Goal: Complete application form

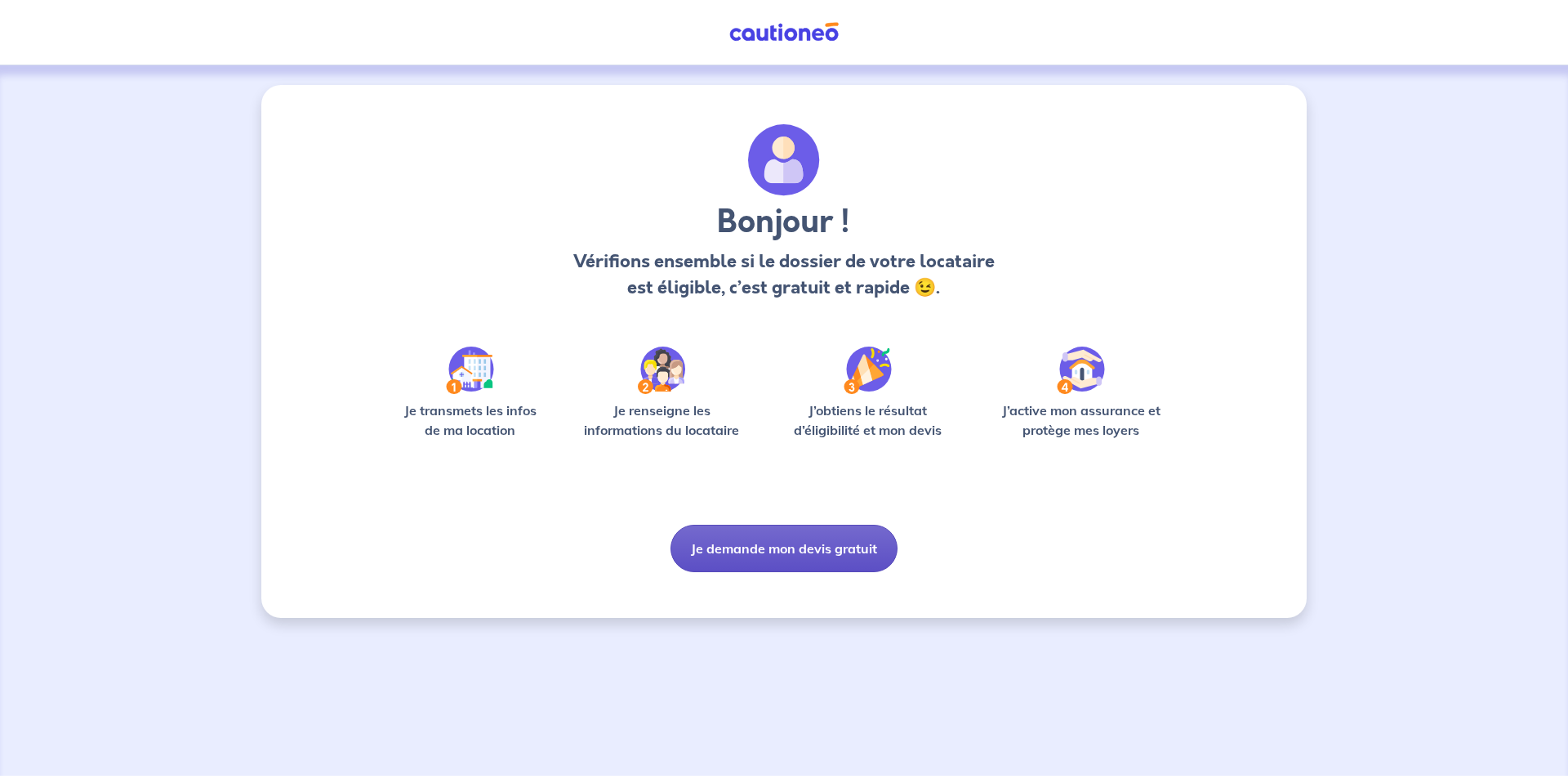
click at [763, 545] on button "Je demande mon devis gratuit" at bounding box center [784, 547] width 227 height 47
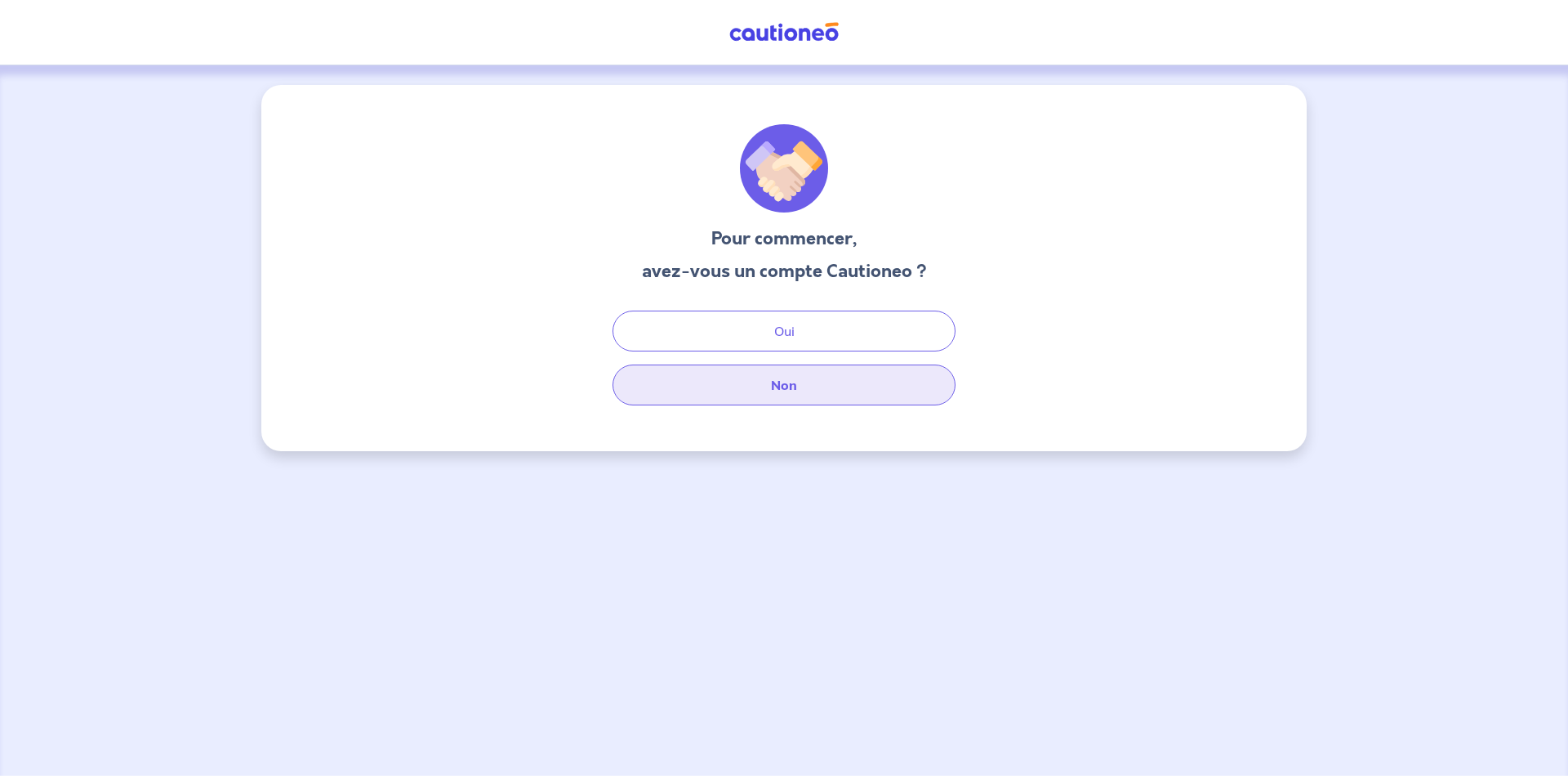
click at [816, 391] on button "Non" at bounding box center [784, 385] width 343 height 41
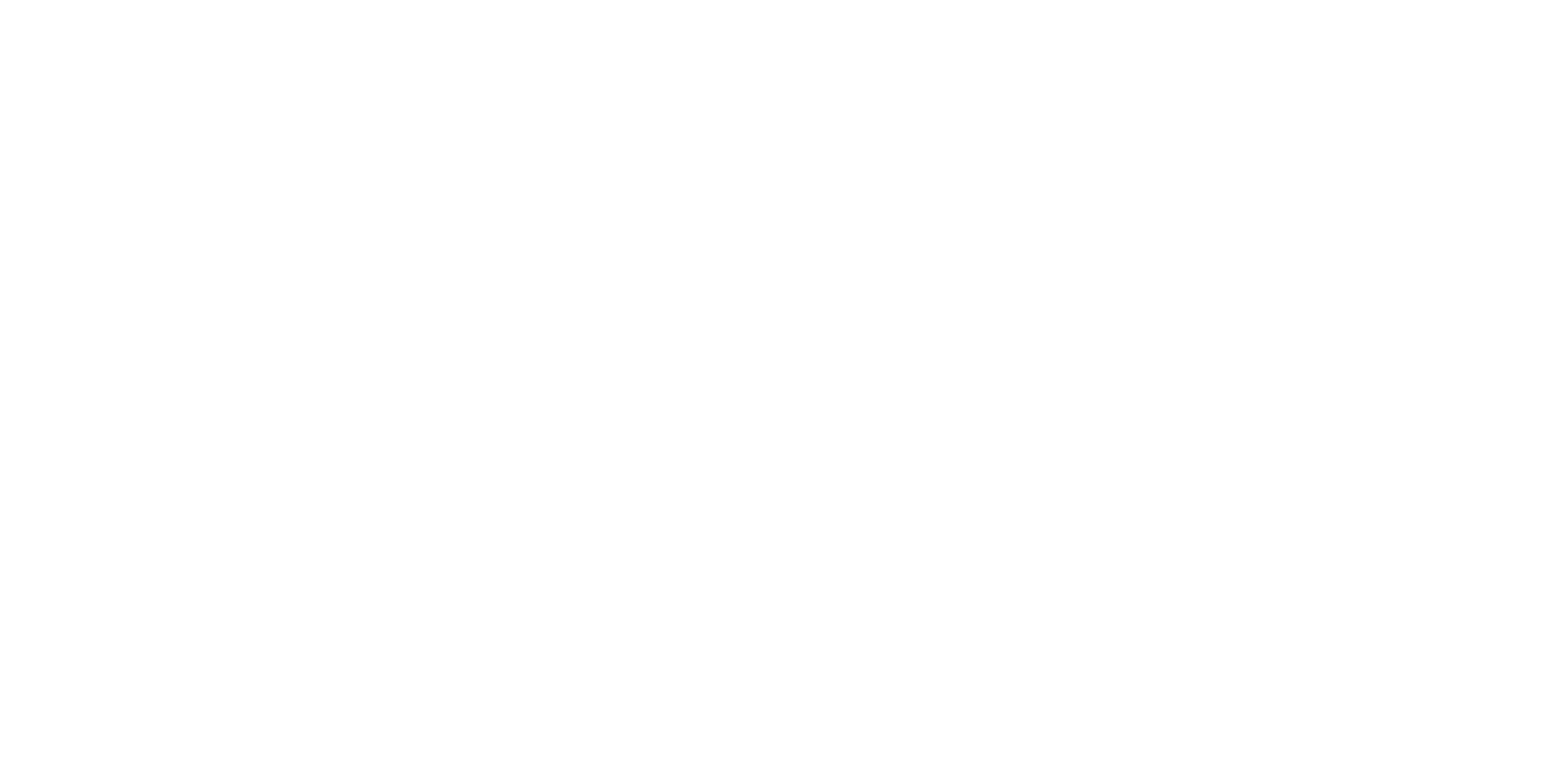
select select "FR"
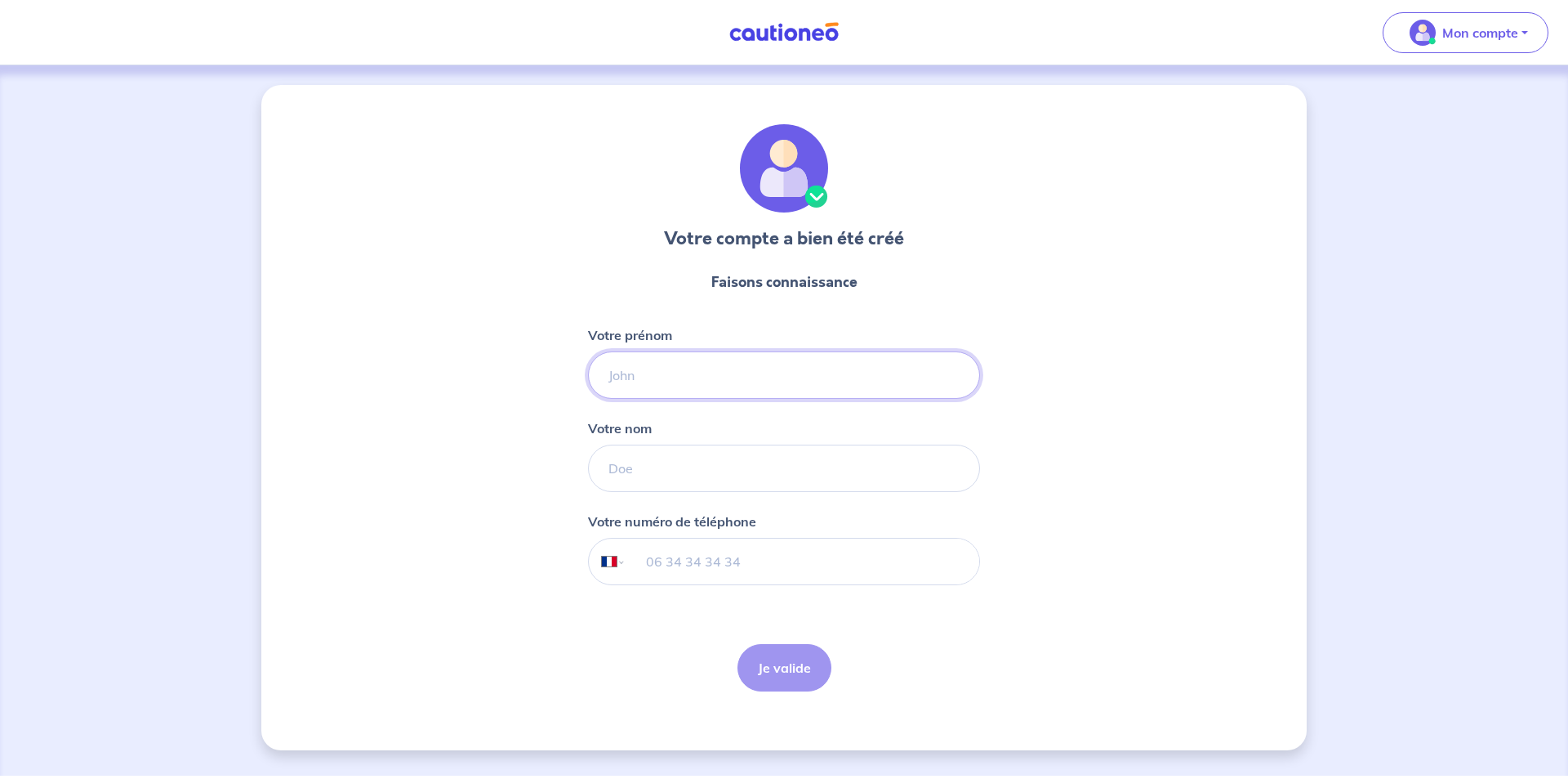
click at [813, 387] on input "Votre prénom" at bounding box center [784, 375] width 392 height 47
type input "[PERSON_NAME]"
type input "Joli"
click at [721, 572] on input "tel" at bounding box center [803, 561] width 353 height 46
type input "06 11 50 41 82"
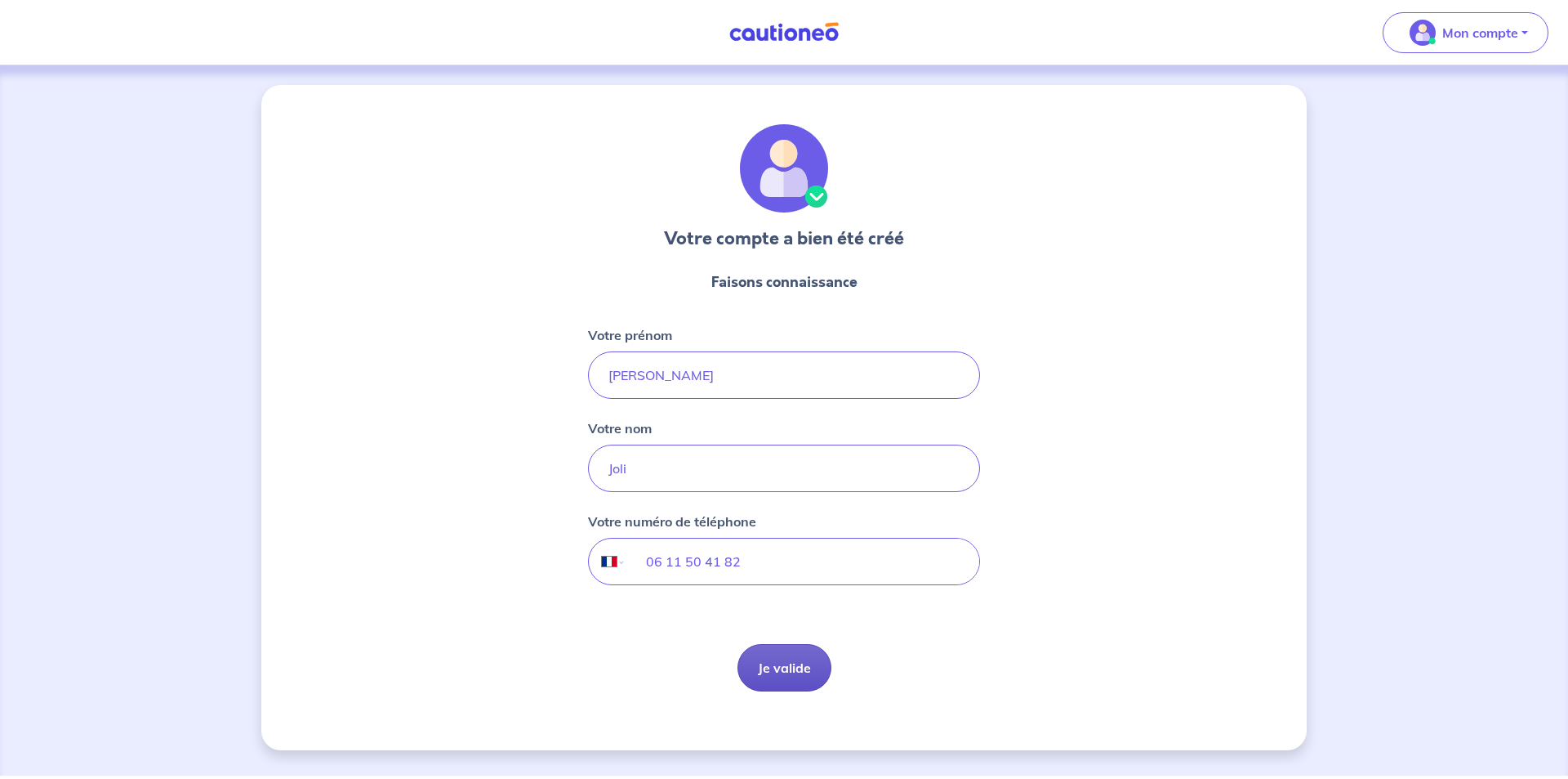
click at [794, 670] on button "Je valide" at bounding box center [784, 667] width 94 height 47
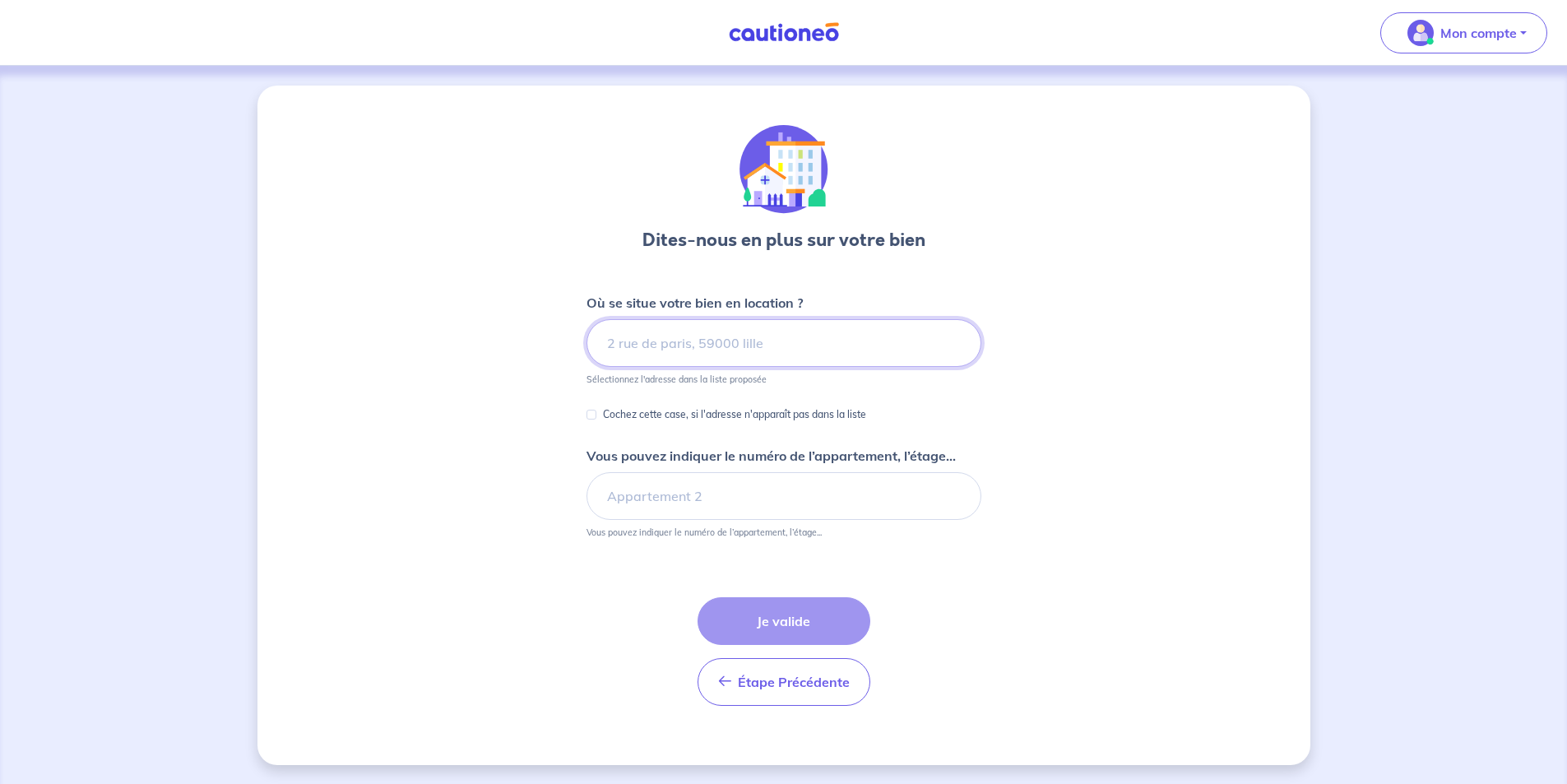
click at [743, 333] on input at bounding box center [784, 342] width 395 height 48
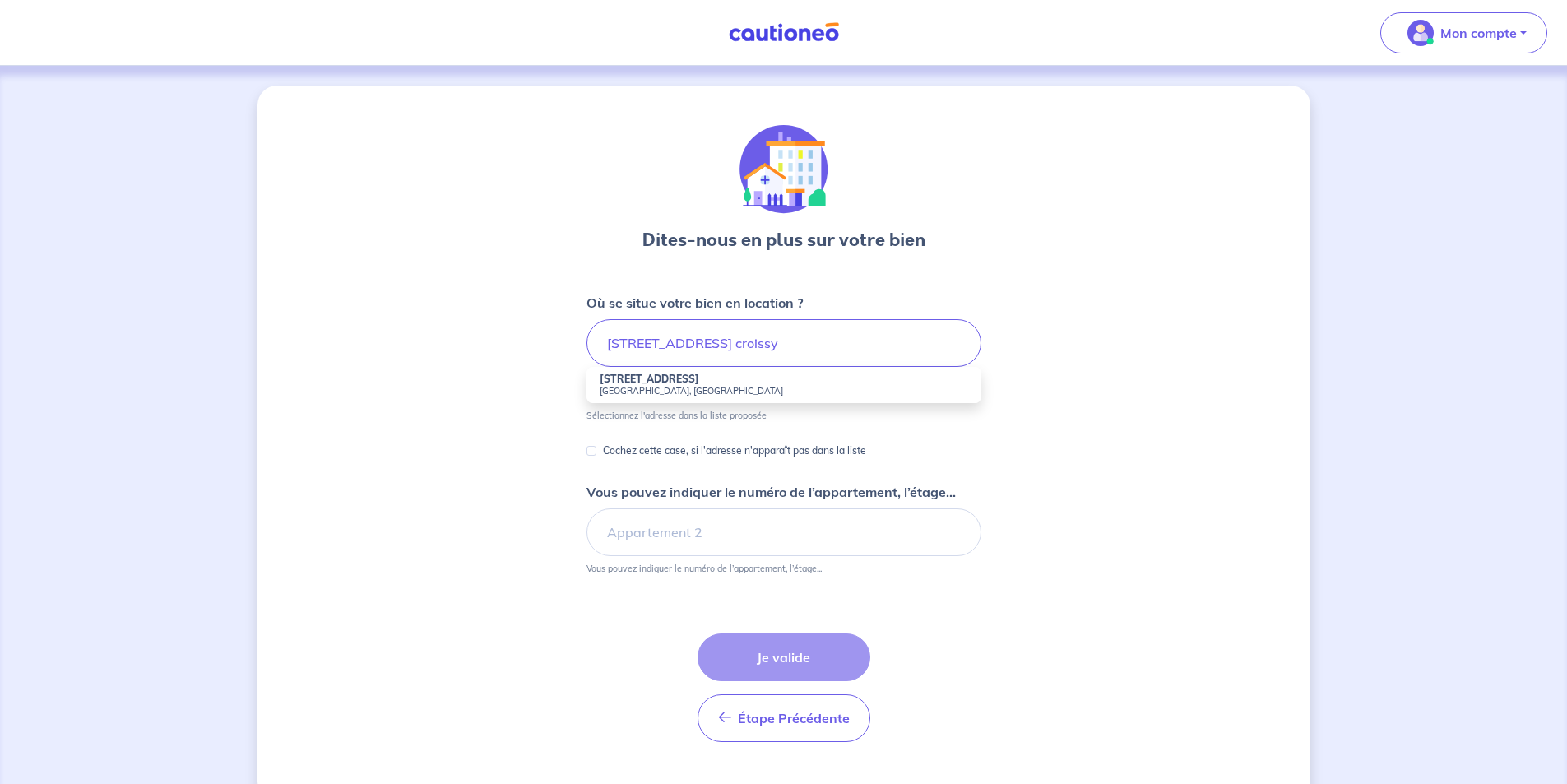
click at [710, 384] on li "[STREET_ADDRESS]" at bounding box center [784, 384] width 395 height 36
type input "[STREET_ADDRESS]"
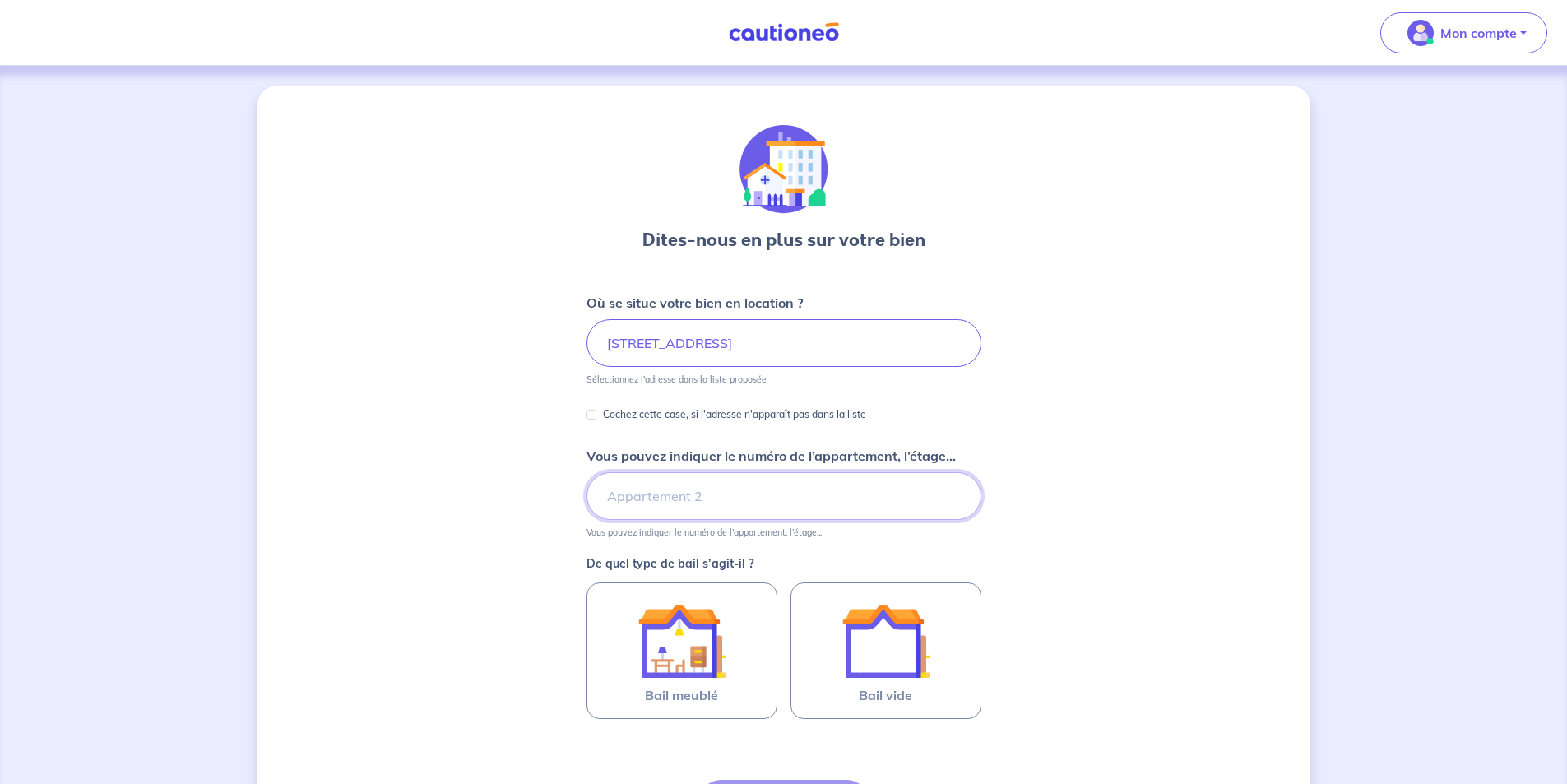
click at [661, 490] on input "Vous pouvez indiquer le numéro de l’appartement, l’étage..." at bounding box center [784, 495] width 395 height 48
type input "A"
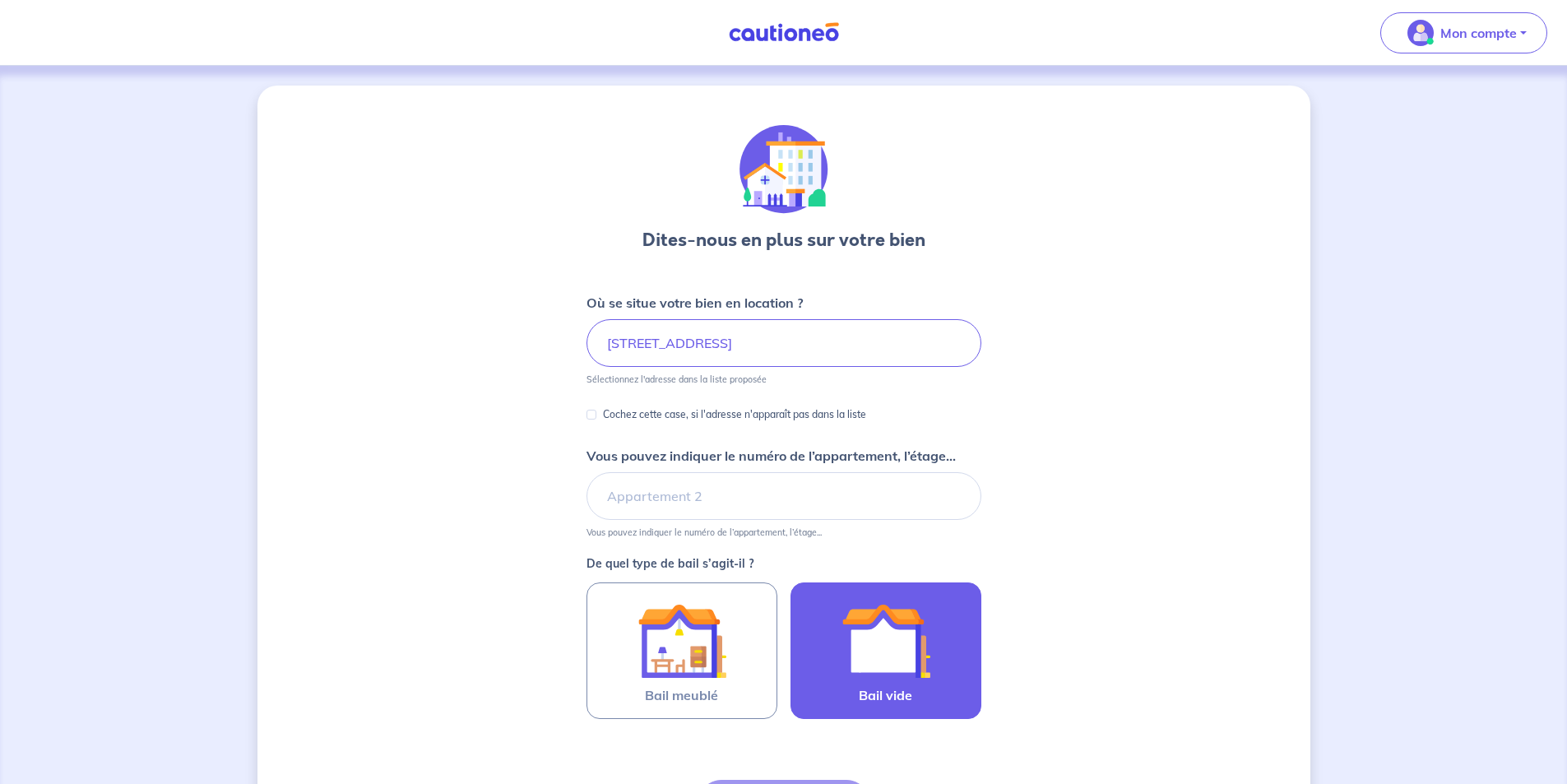
click at [949, 646] on div at bounding box center [885, 640] width 149 height 89
click at [0, 0] on input "Bail vide" at bounding box center [0, 0] width 0 height 0
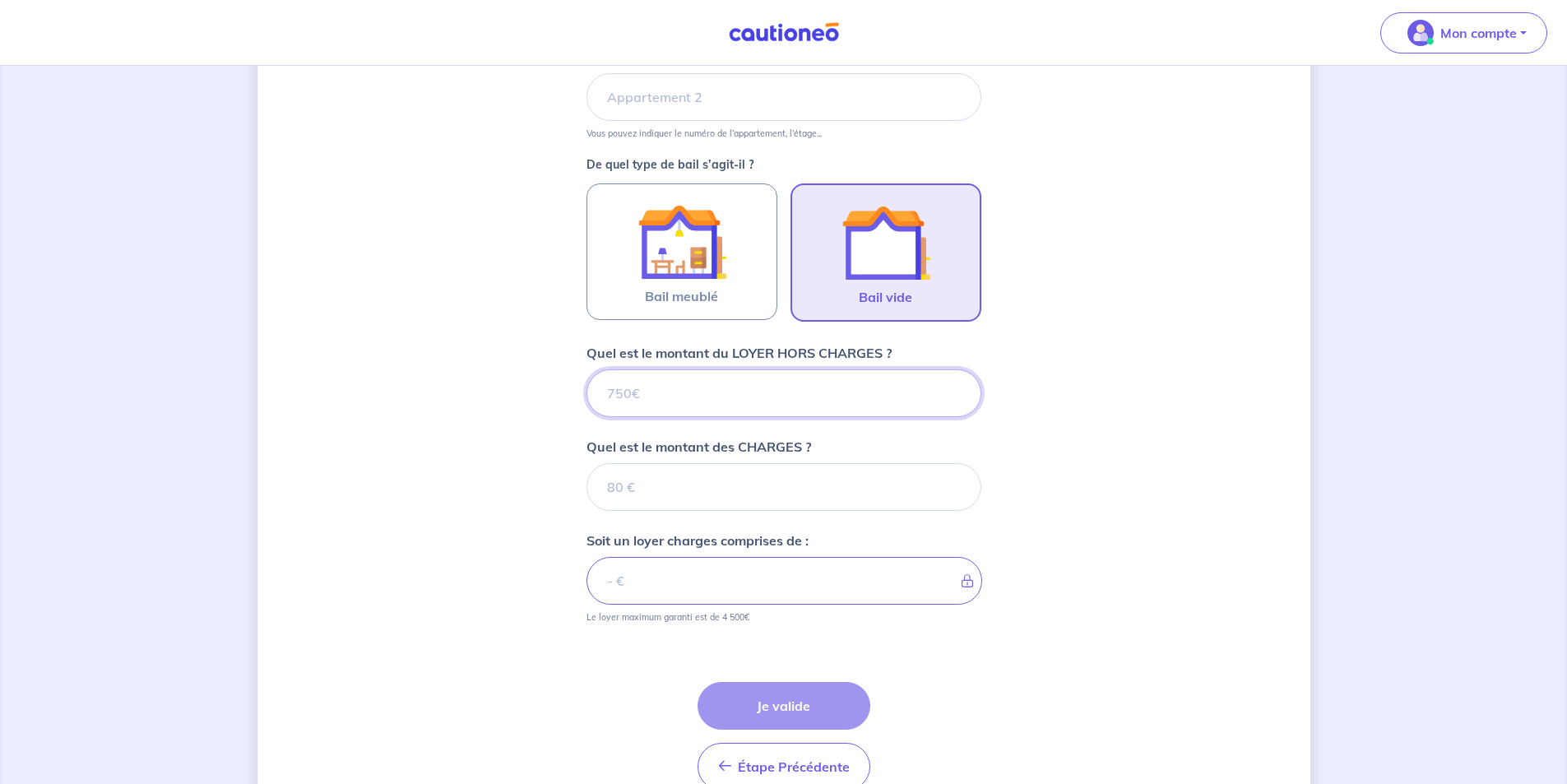
scroll to position [401, 0]
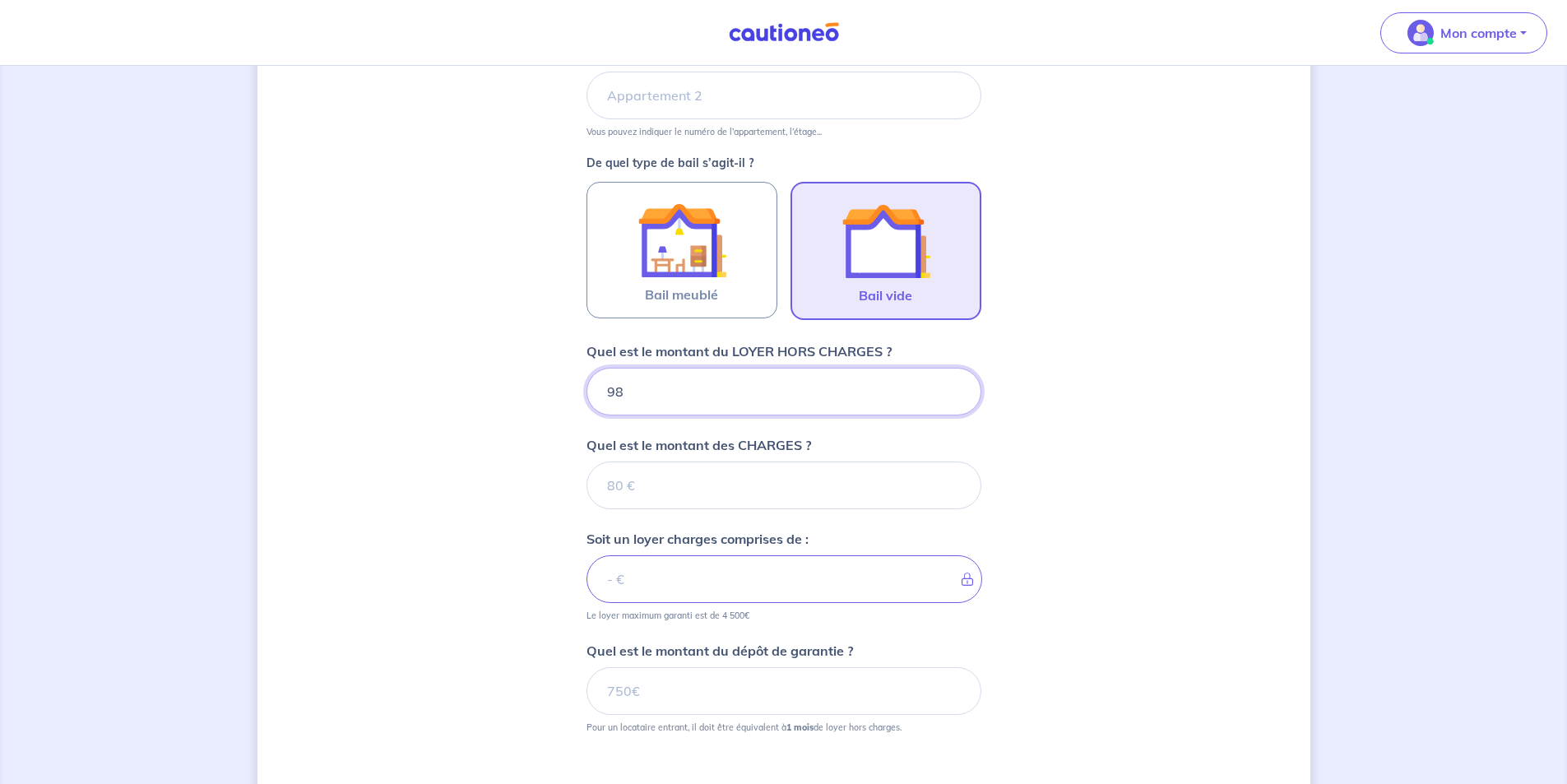
type input "980"
click at [844, 475] on input "Quel est le montant des CHARGES ?" at bounding box center [784, 485] width 395 height 48
type input "140"
type input "1120"
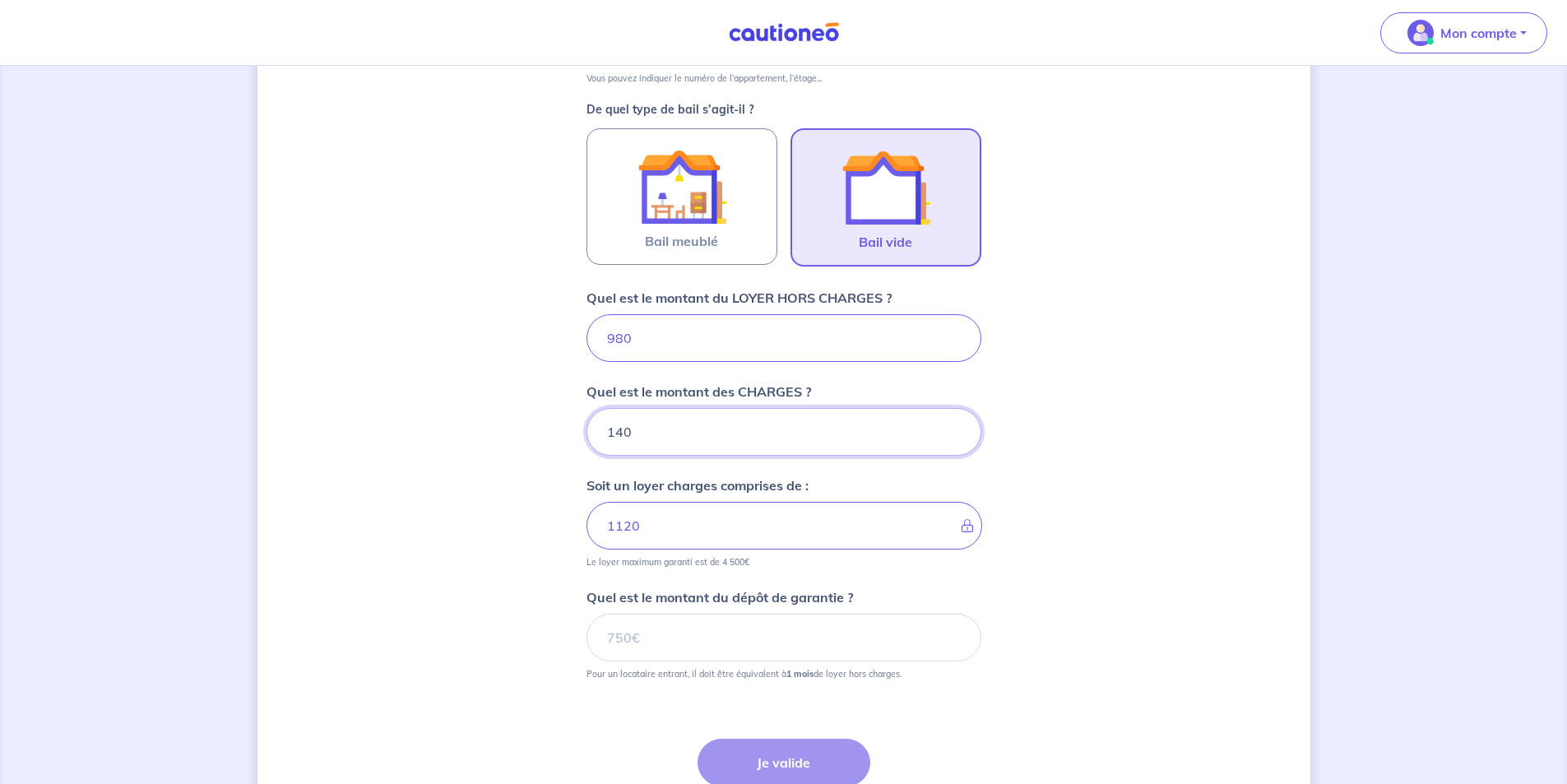
scroll to position [483, 0]
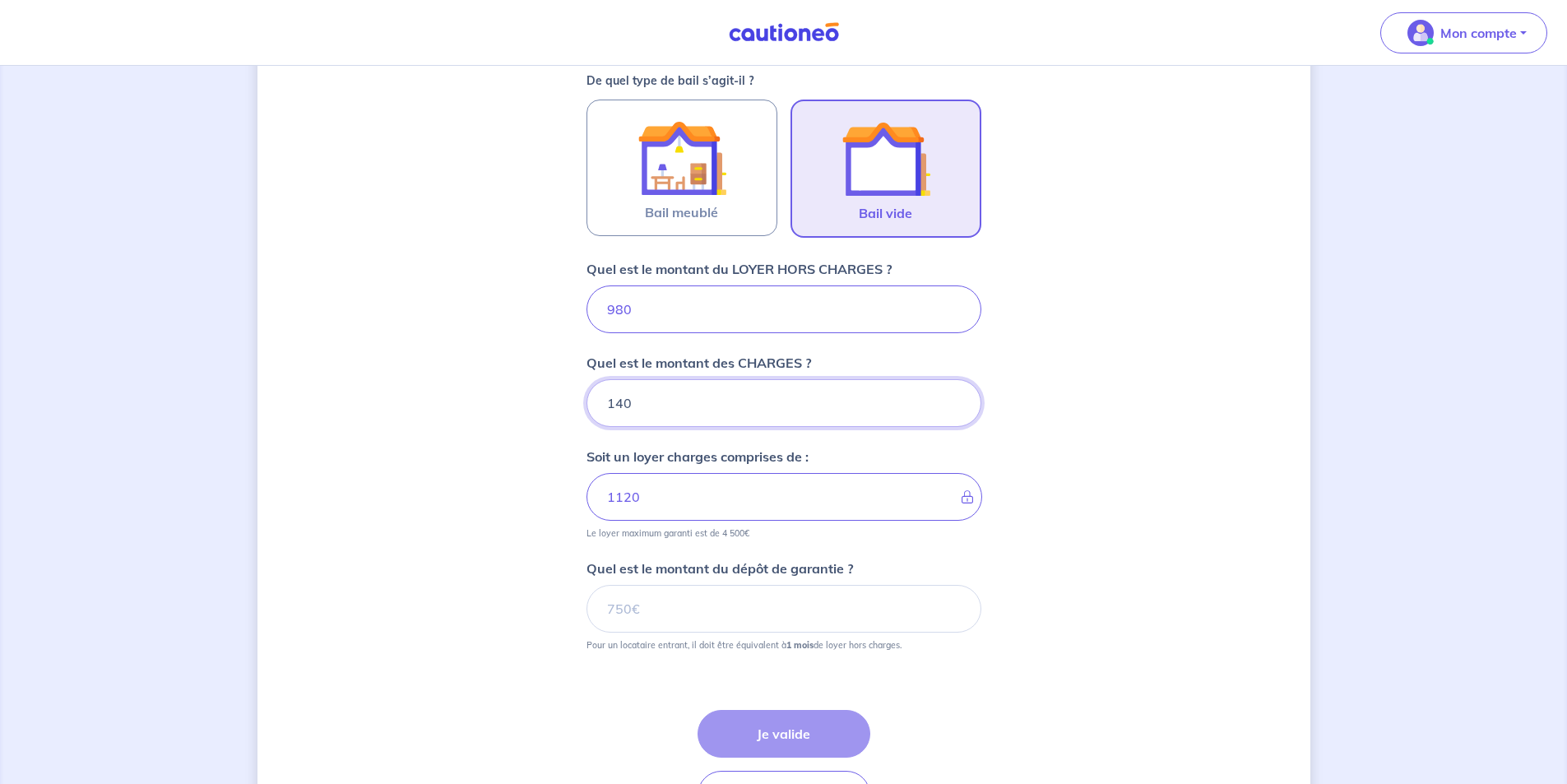
type input "140"
click at [825, 611] on input "Quel est le montant du dépôt de garantie ?" at bounding box center [784, 608] width 395 height 48
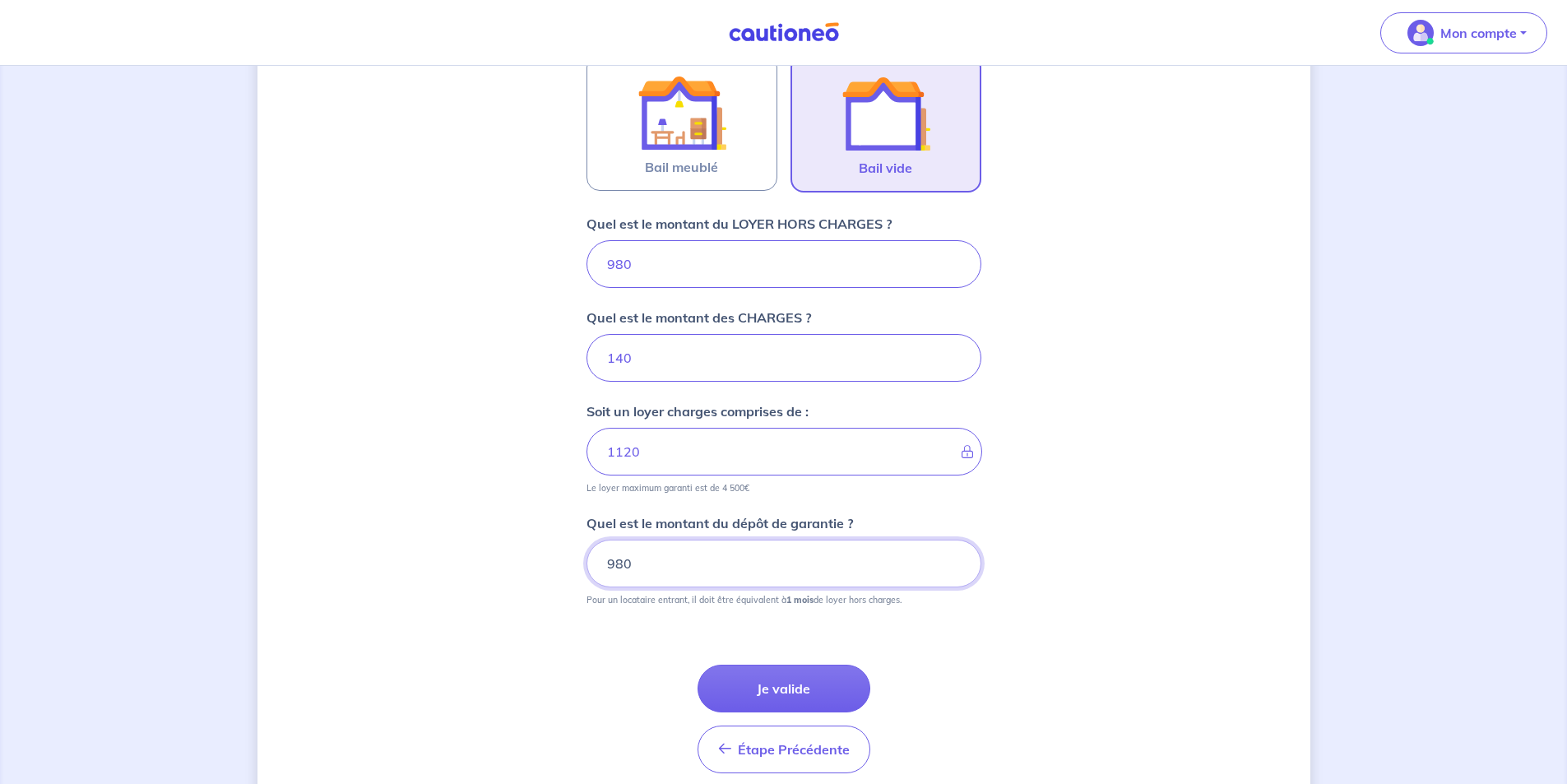
scroll to position [565, 0]
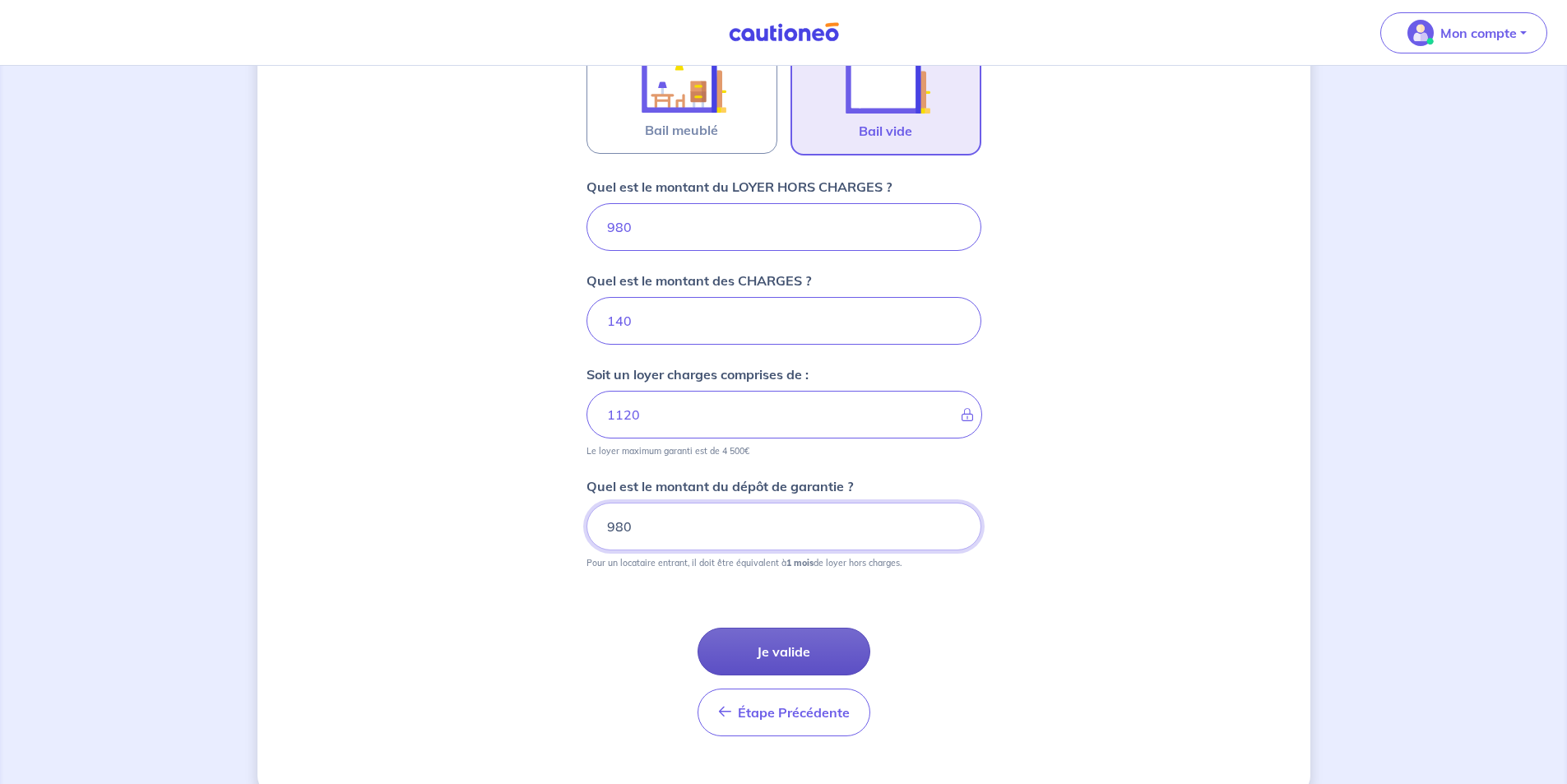
type input "980"
click at [815, 645] on button "Je valide" at bounding box center [784, 650] width 173 height 48
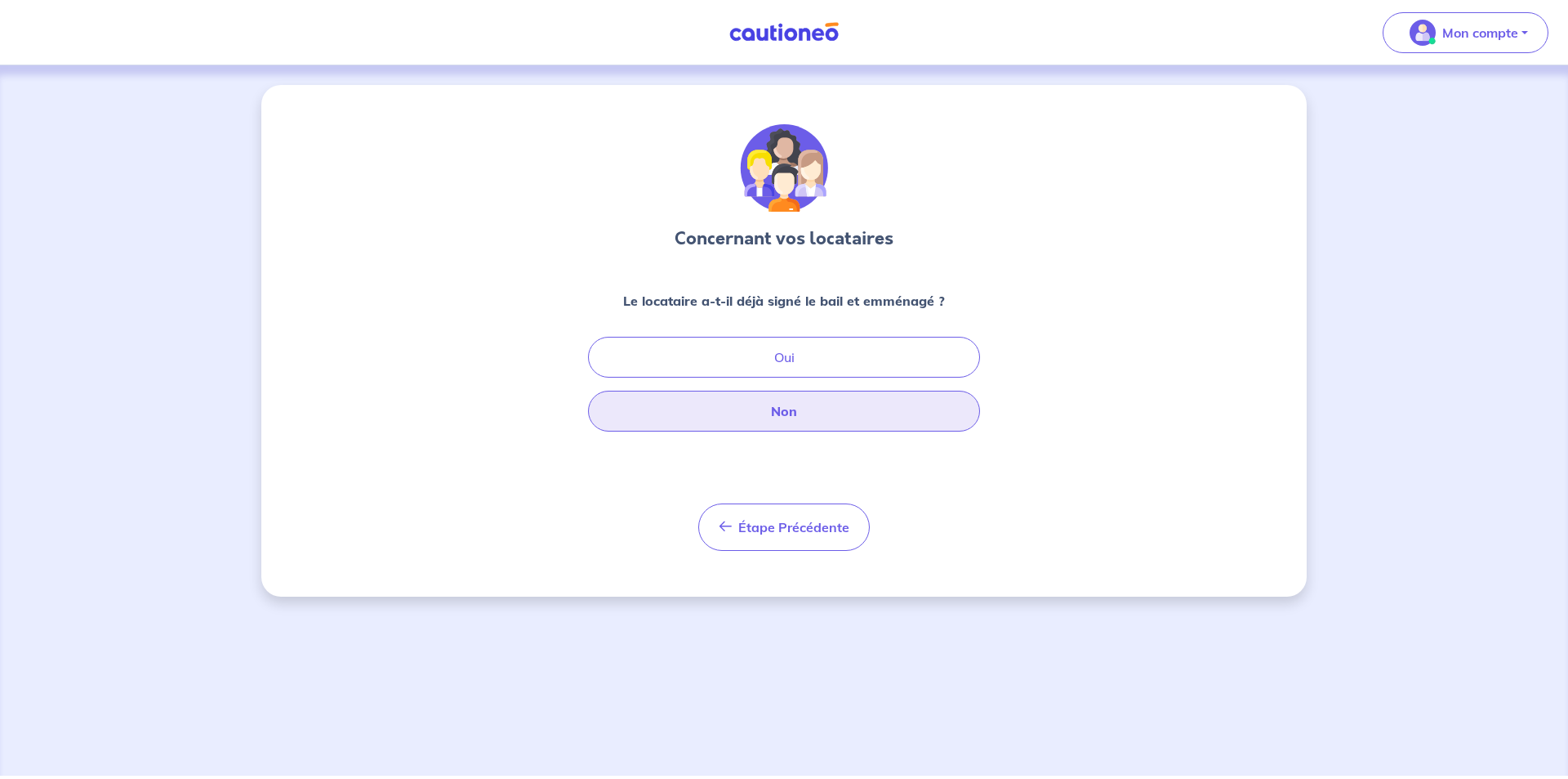
click at [859, 416] on button "Non" at bounding box center [784, 411] width 392 height 41
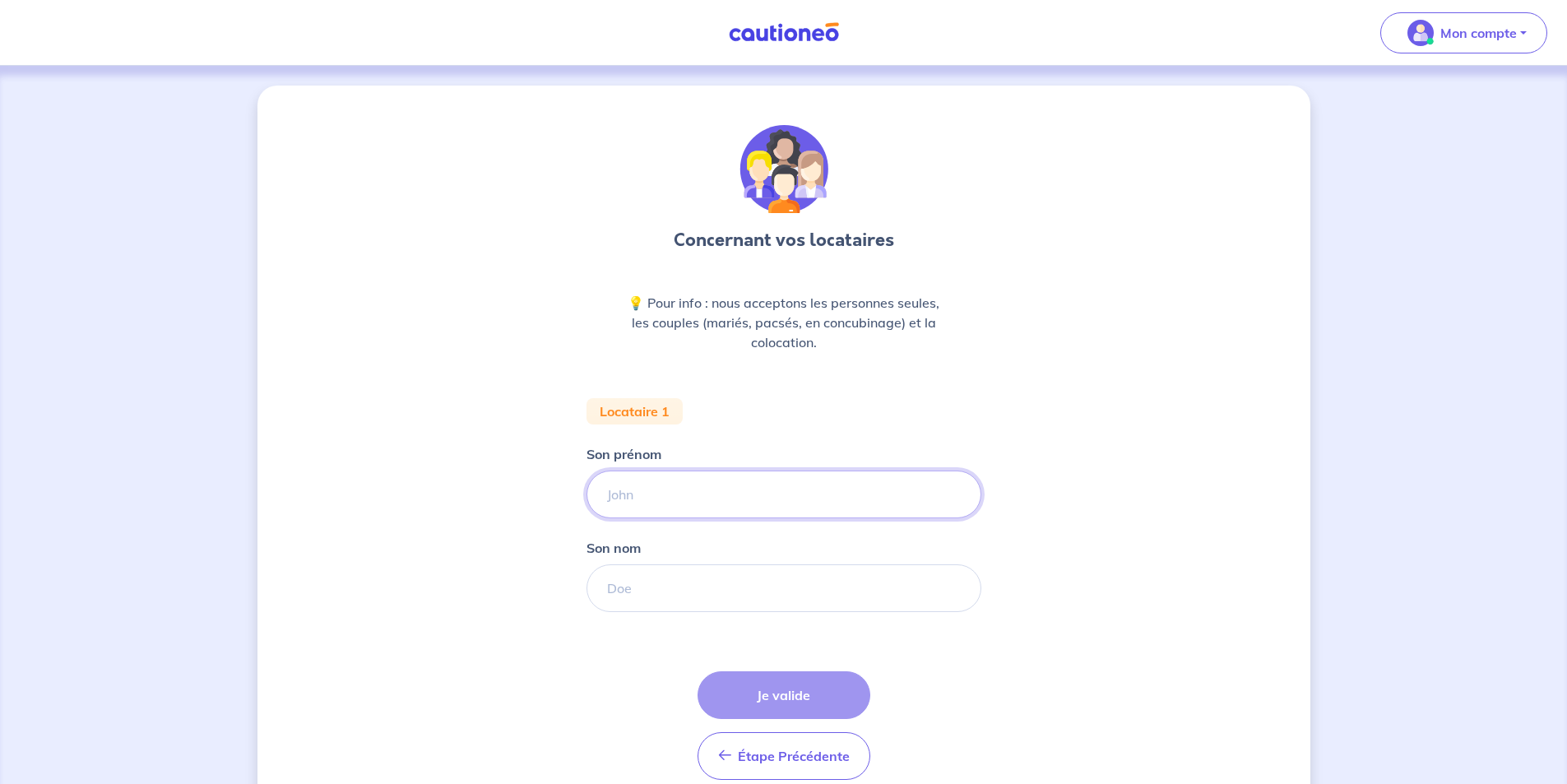
click at [745, 496] on input "Son prénom" at bounding box center [784, 493] width 395 height 48
type input "[PERSON_NAME]"
click at [794, 584] on input "Son nom" at bounding box center [784, 587] width 395 height 48
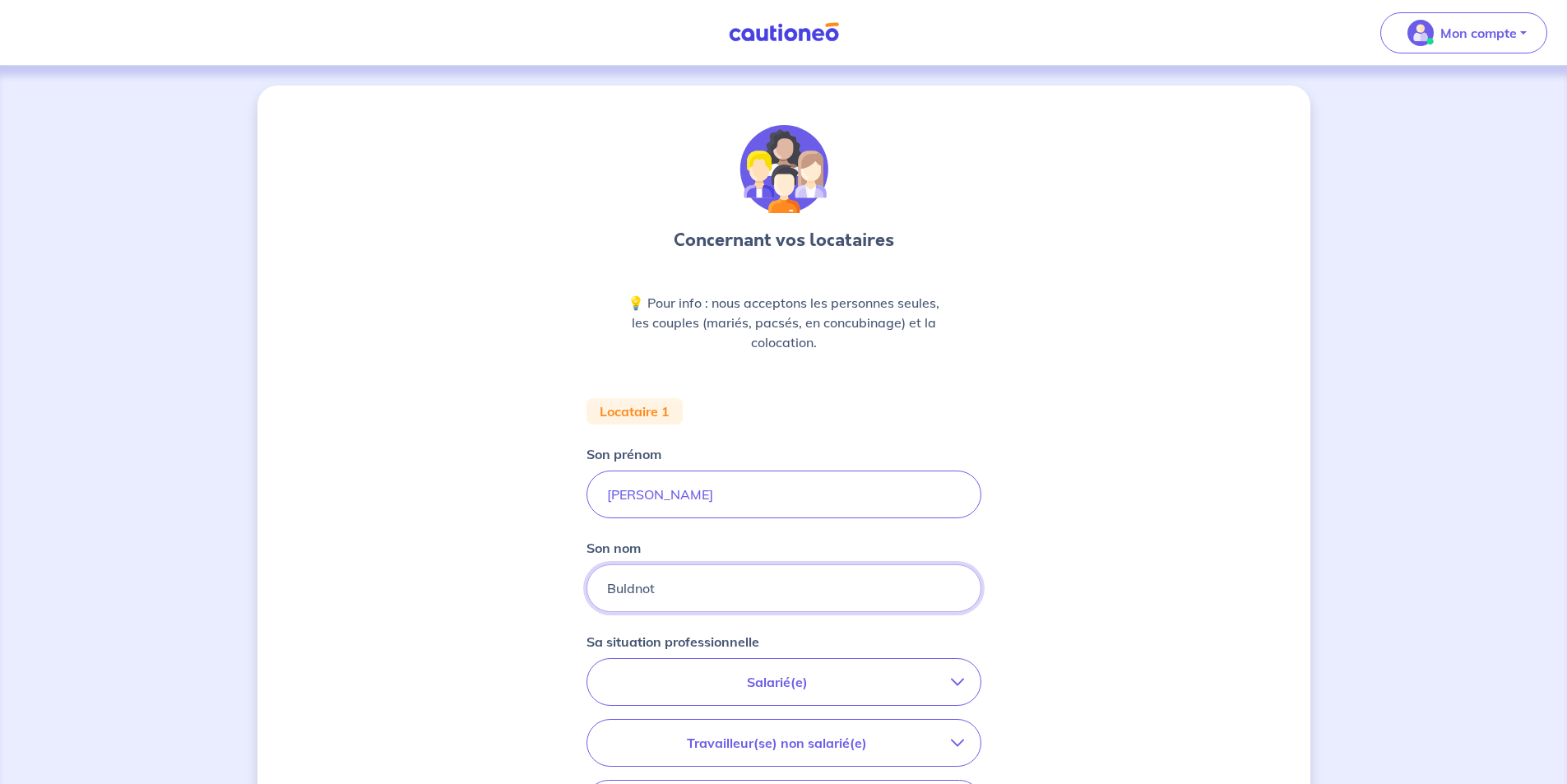
type input "Buldnot"
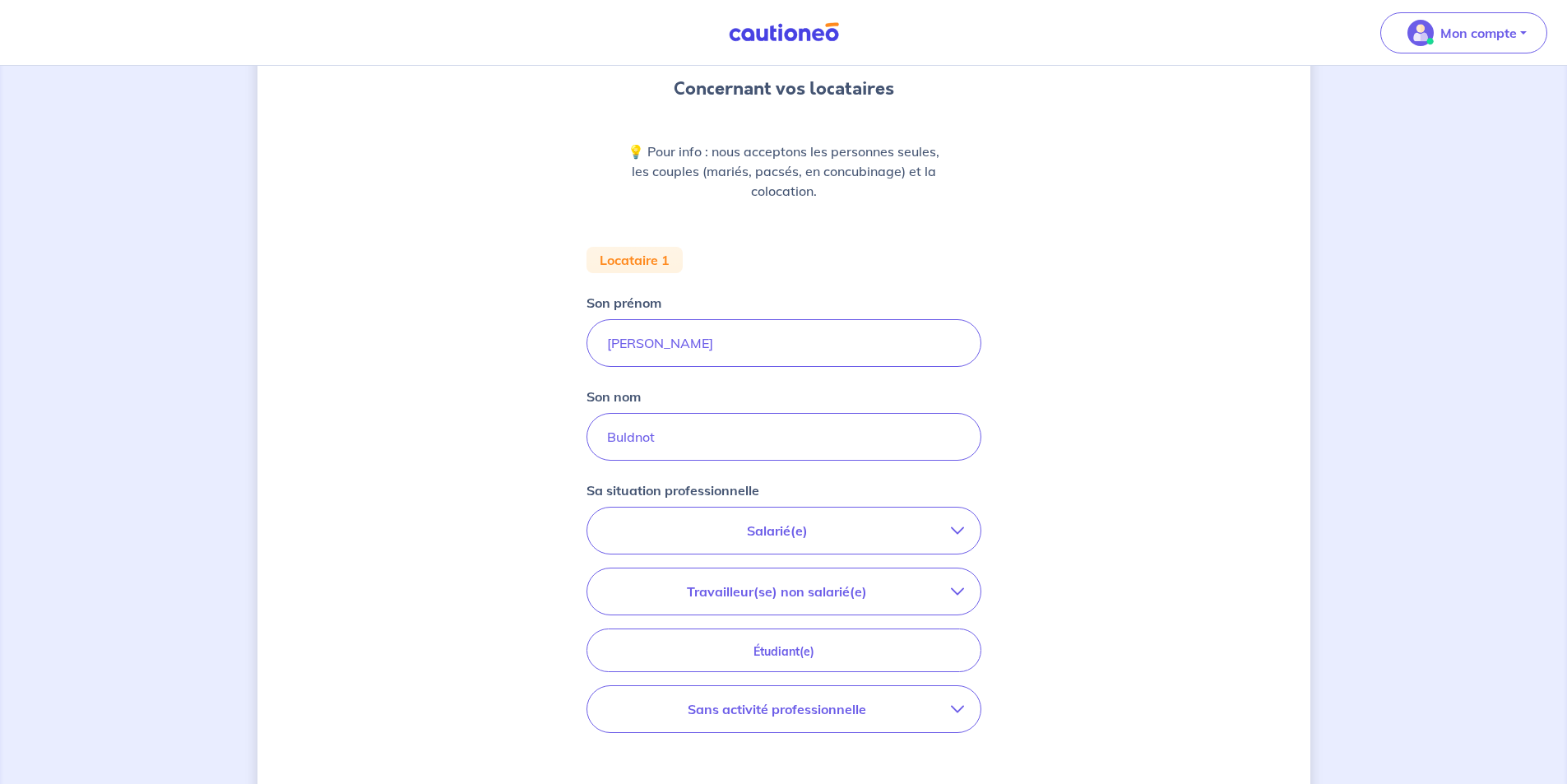
scroll to position [165, 0]
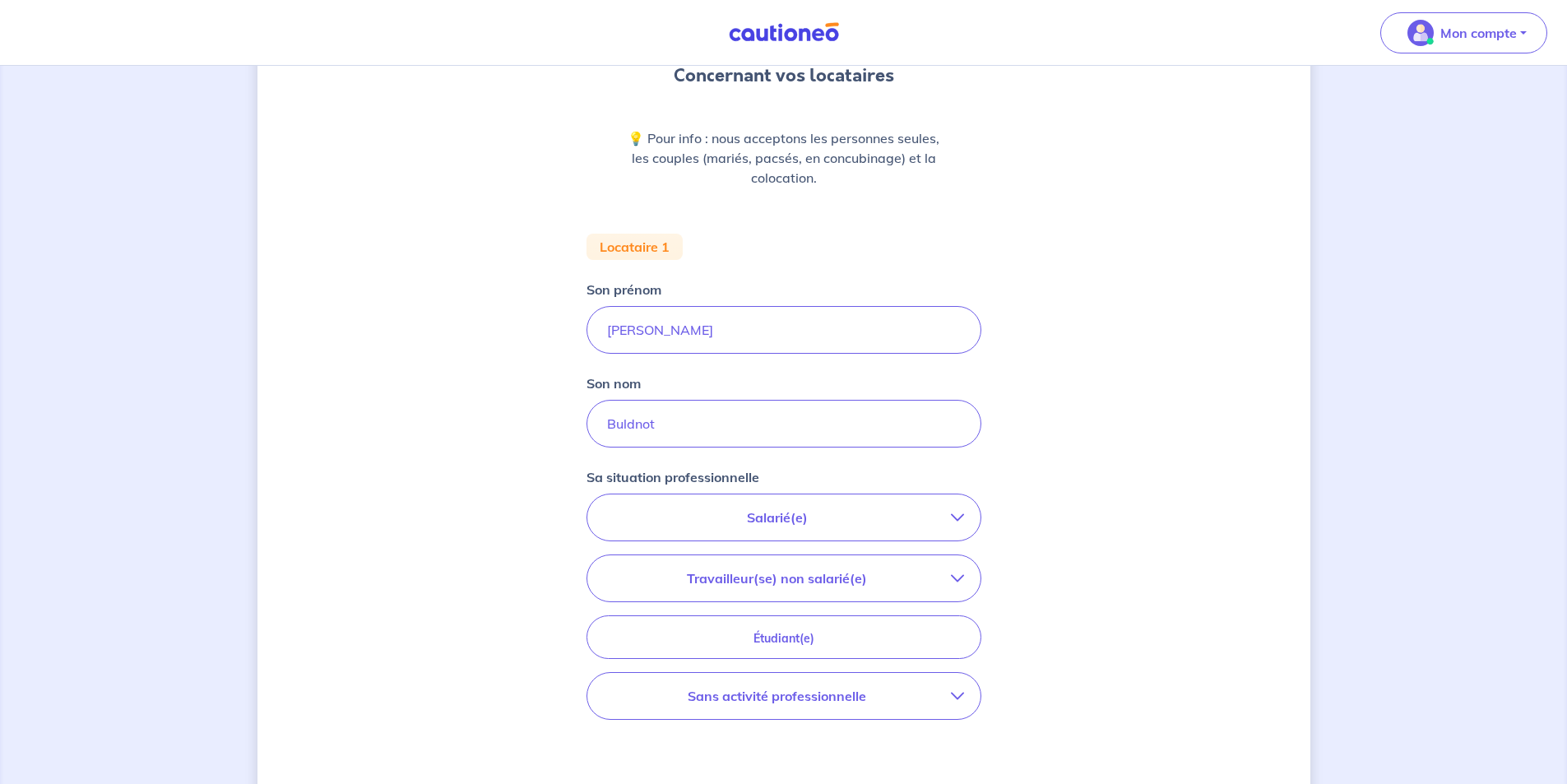
click at [798, 520] on p "Salarié(e)" at bounding box center [778, 517] width 347 height 20
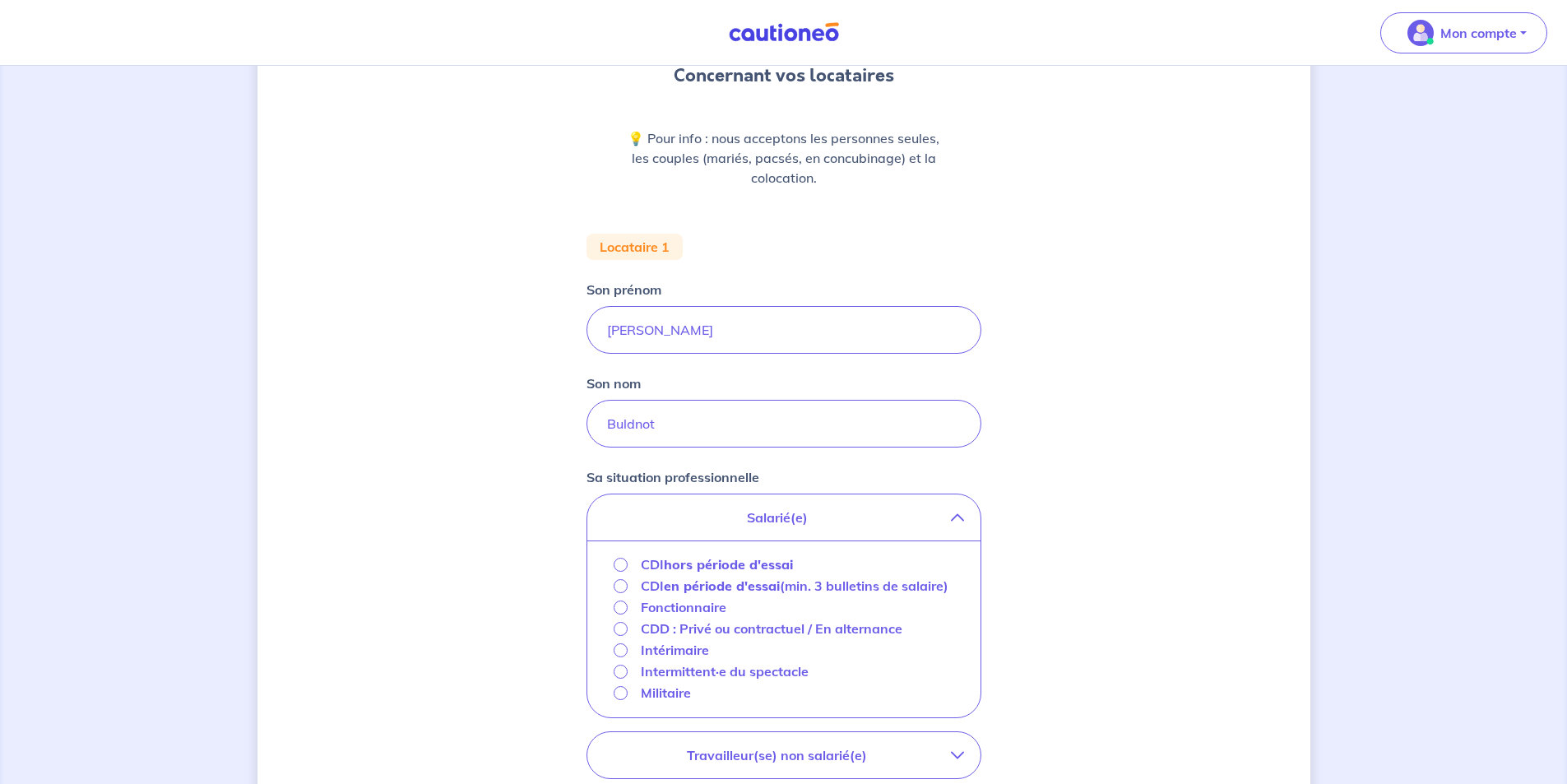
click at [706, 564] on strong "hors période d'essai" at bounding box center [728, 564] width 129 height 17
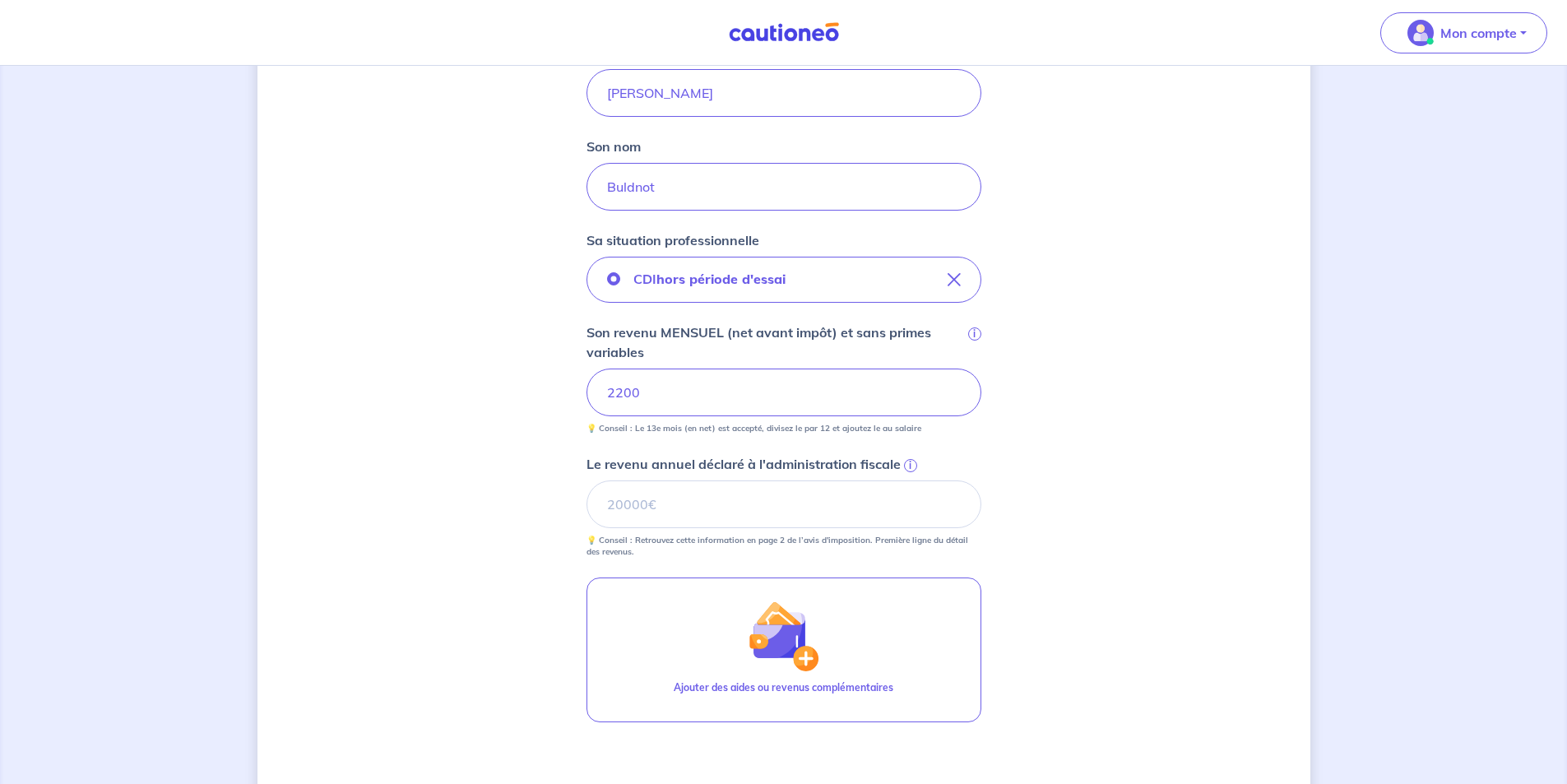
scroll to position [412, 0]
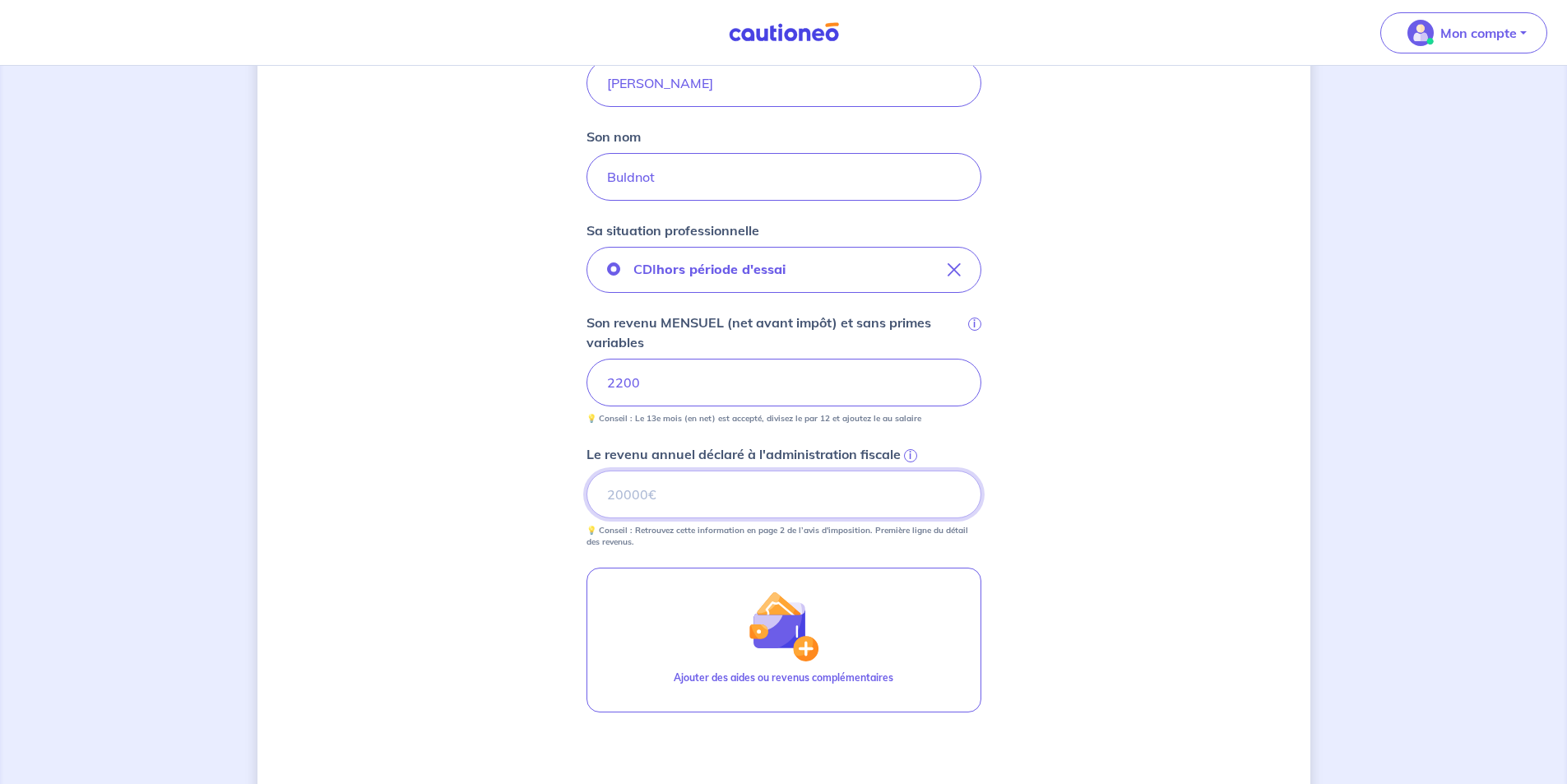
click at [842, 490] on input "Le revenu annuel déclaré à l'administration fiscale i" at bounding box center [784, 493] width 395 height 48
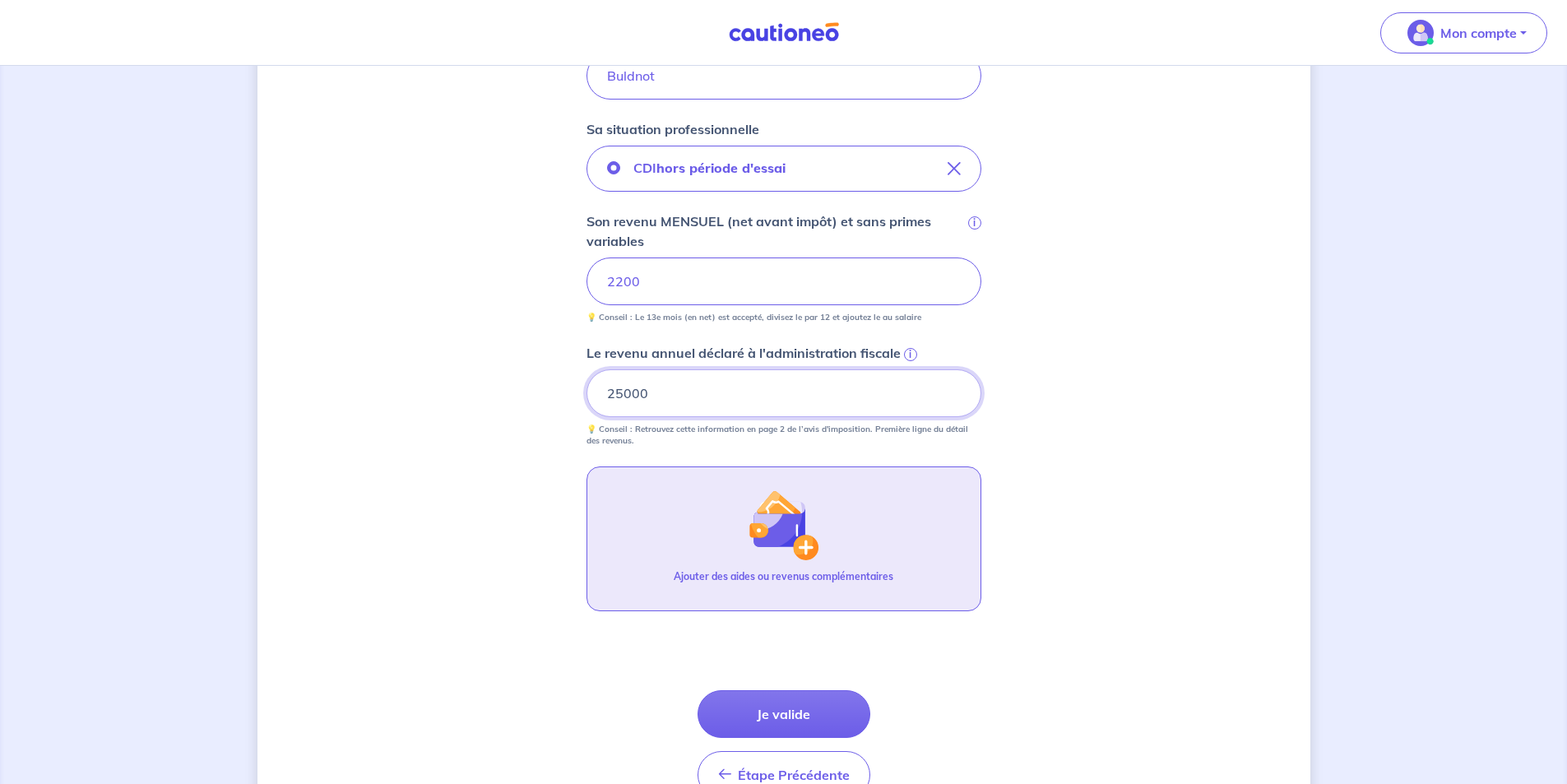
scroll to position [606, 0]
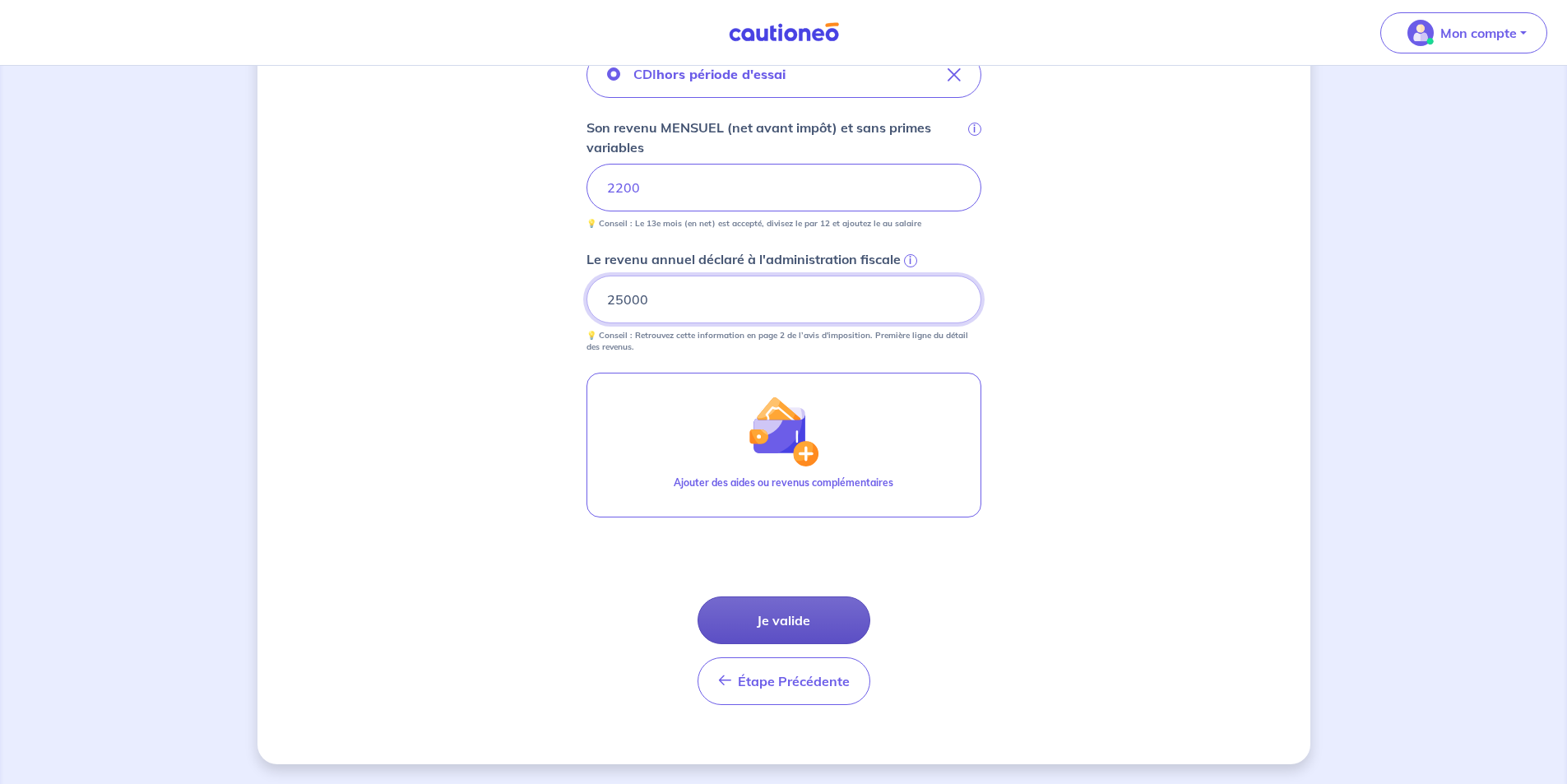
type input "25000"
click at [758, 623] on button "Je valide" at bounding box center [784, 619] width 173 height 48
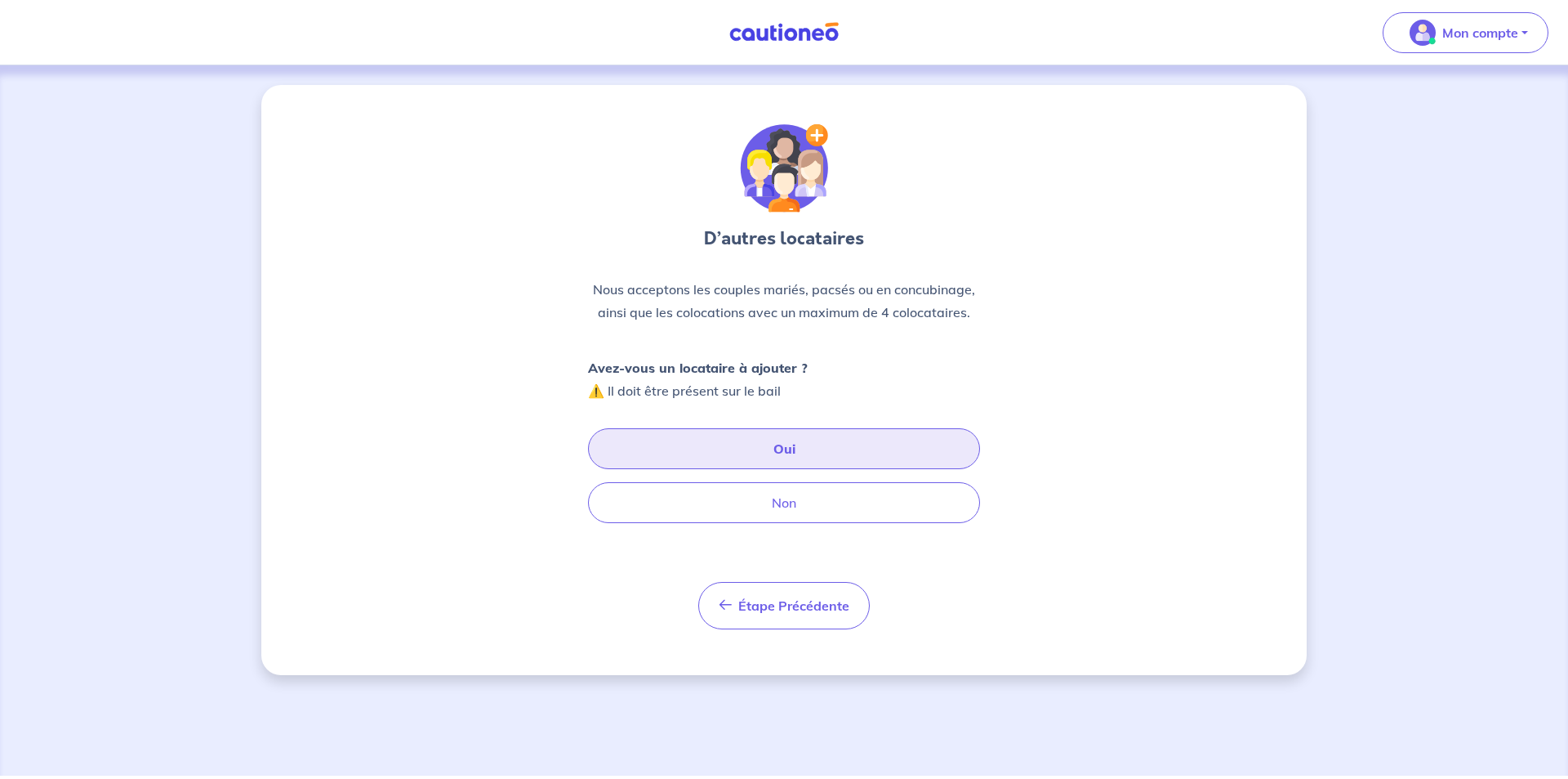
click at [831, 440] on button "Oui" at bounding box center [784, 449] width 392 height 41
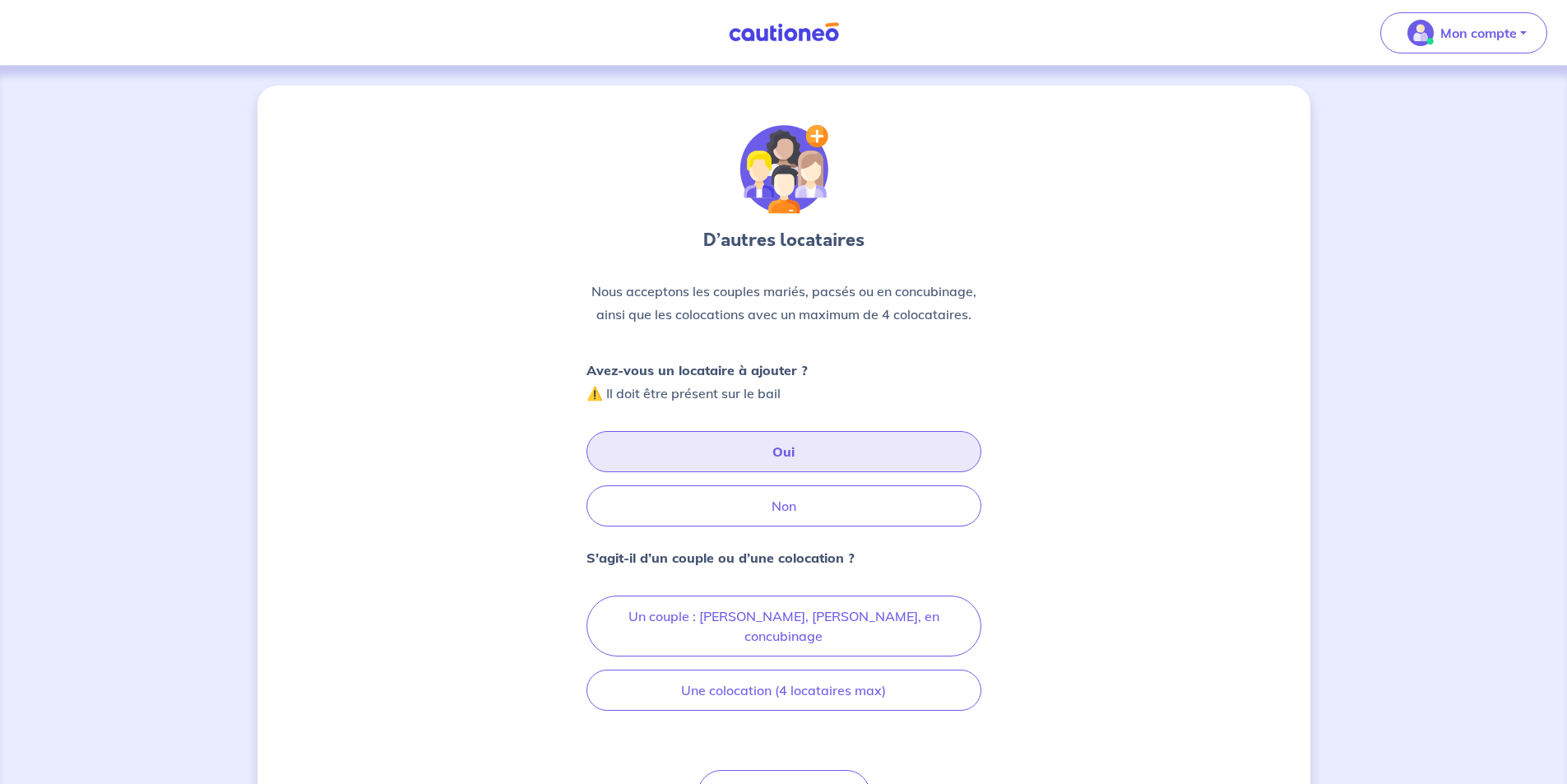
scroll to position [80, 0]
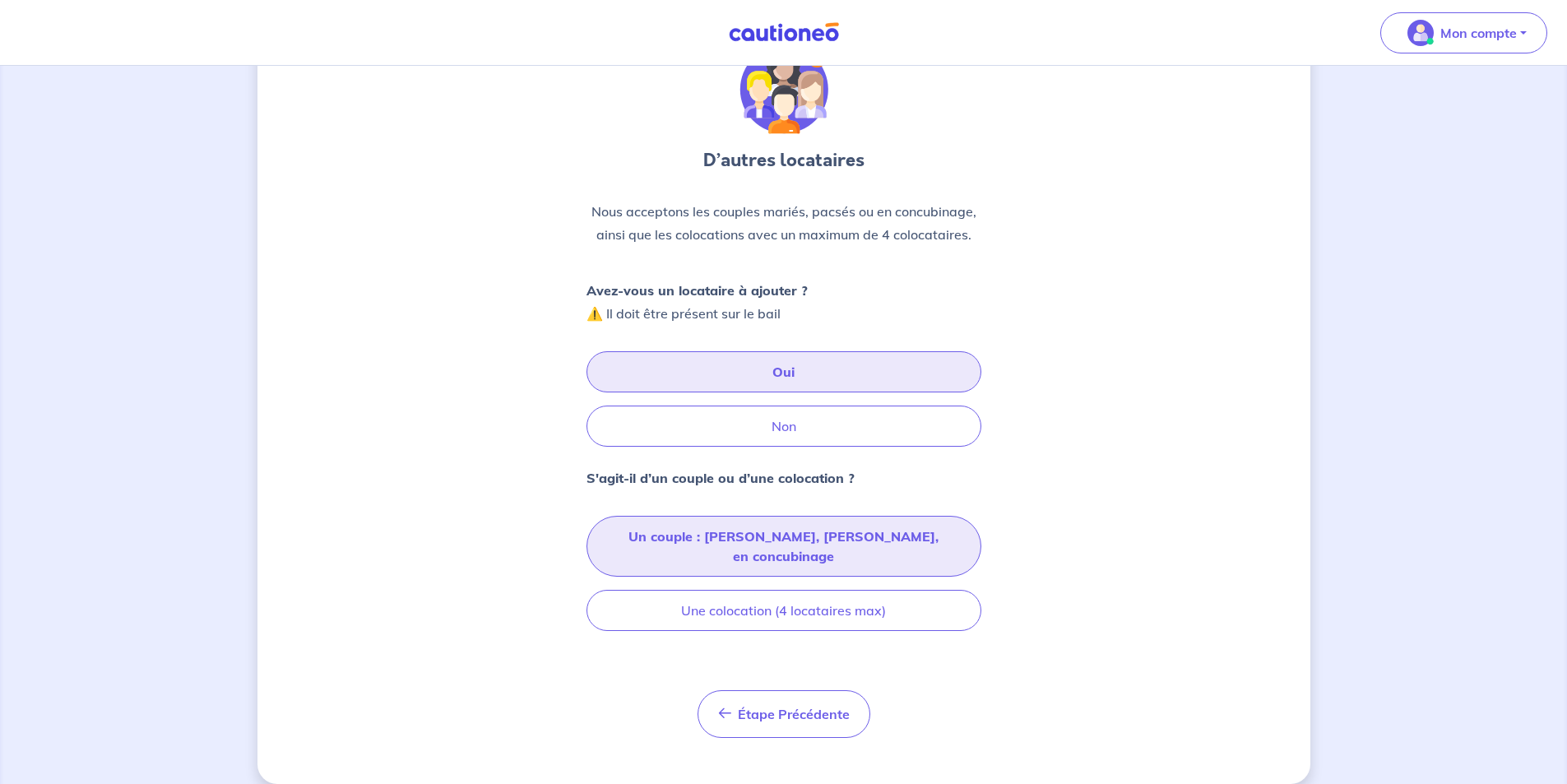
click at [695, 544] on button "Un couple : [PERSON_NAME], [PERSON_NAME], en concubinage" at bounding box center [784, 546] width 395 height 60
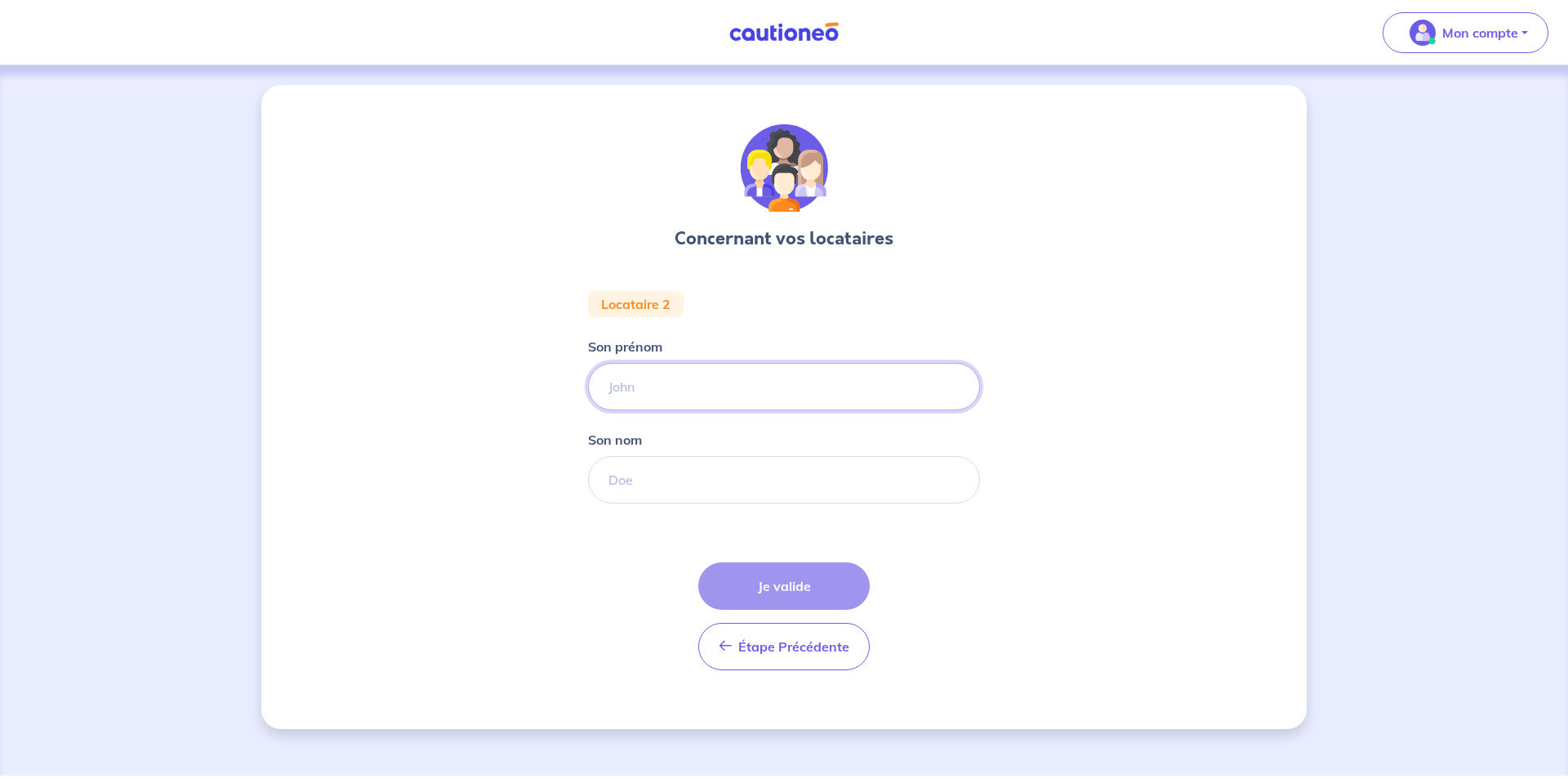
click at [664, 380] on input "Son prénom" at bounding box center [784, 386] width 392 height 47
type input "[PERSON_NAME]"
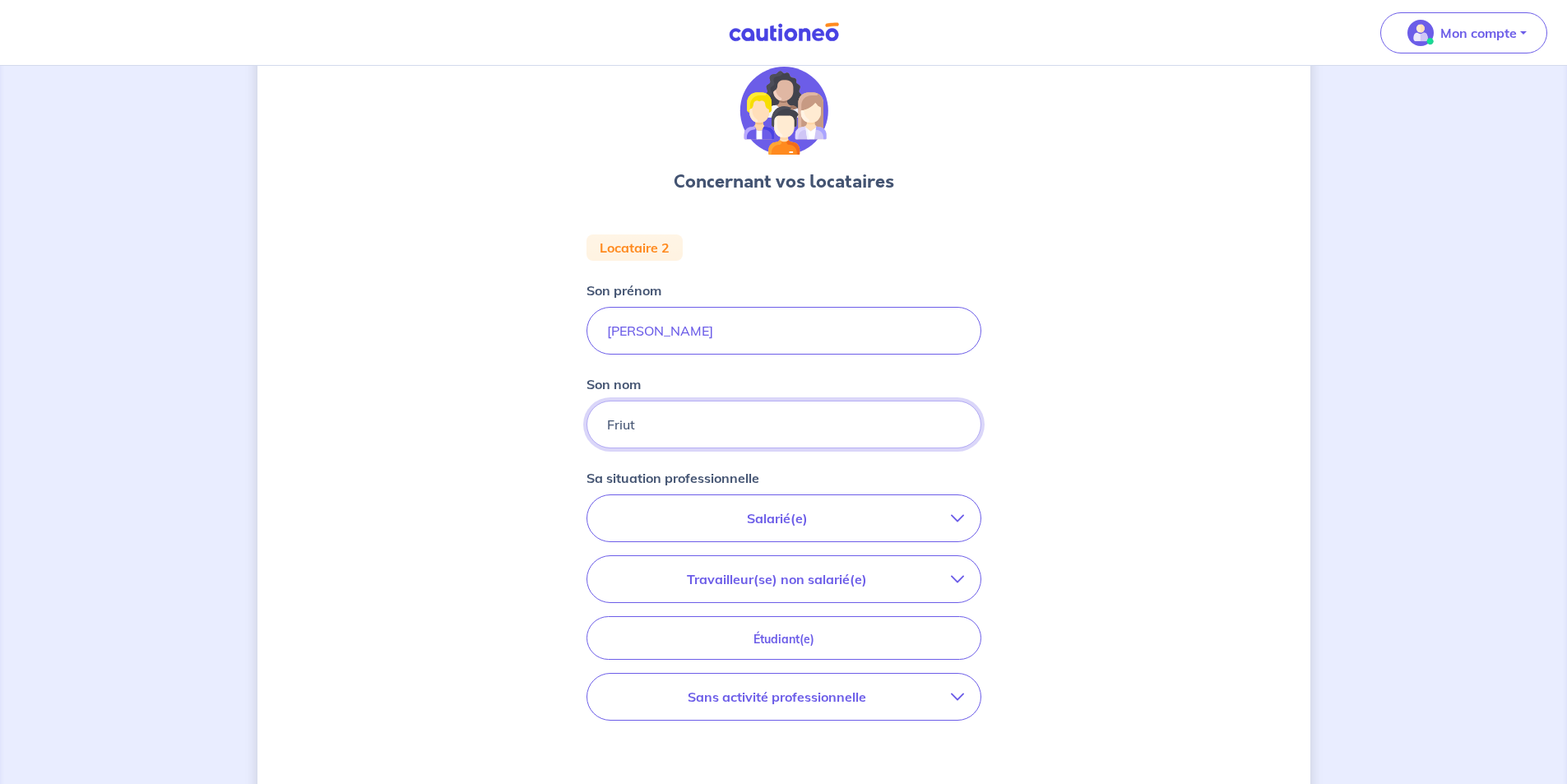
scroll to position [165, 0]
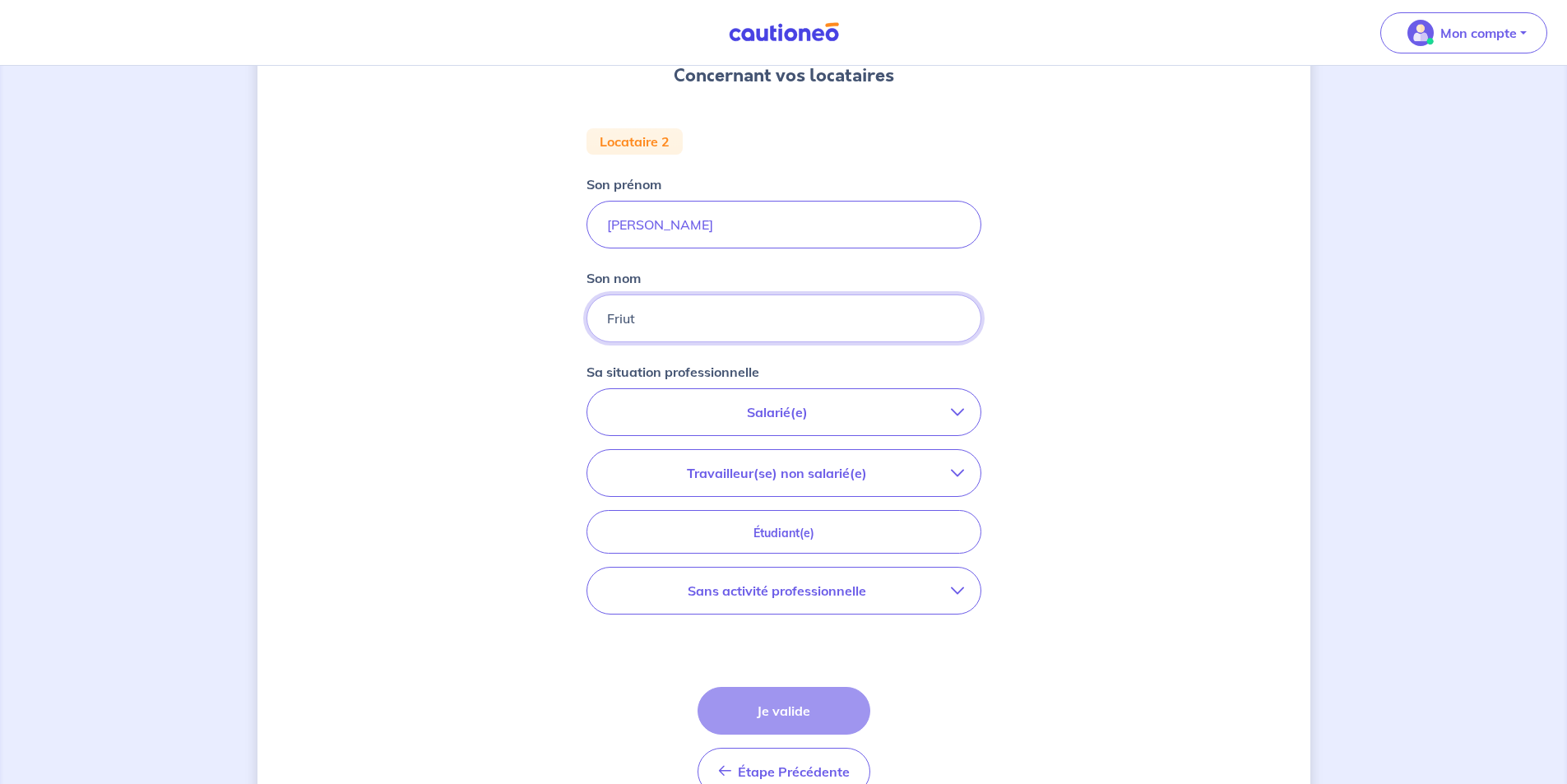
type input "Friut"
click at [898, 423] on button "Salarié(e)" at bounding box center [784, 412] width 393 height 46
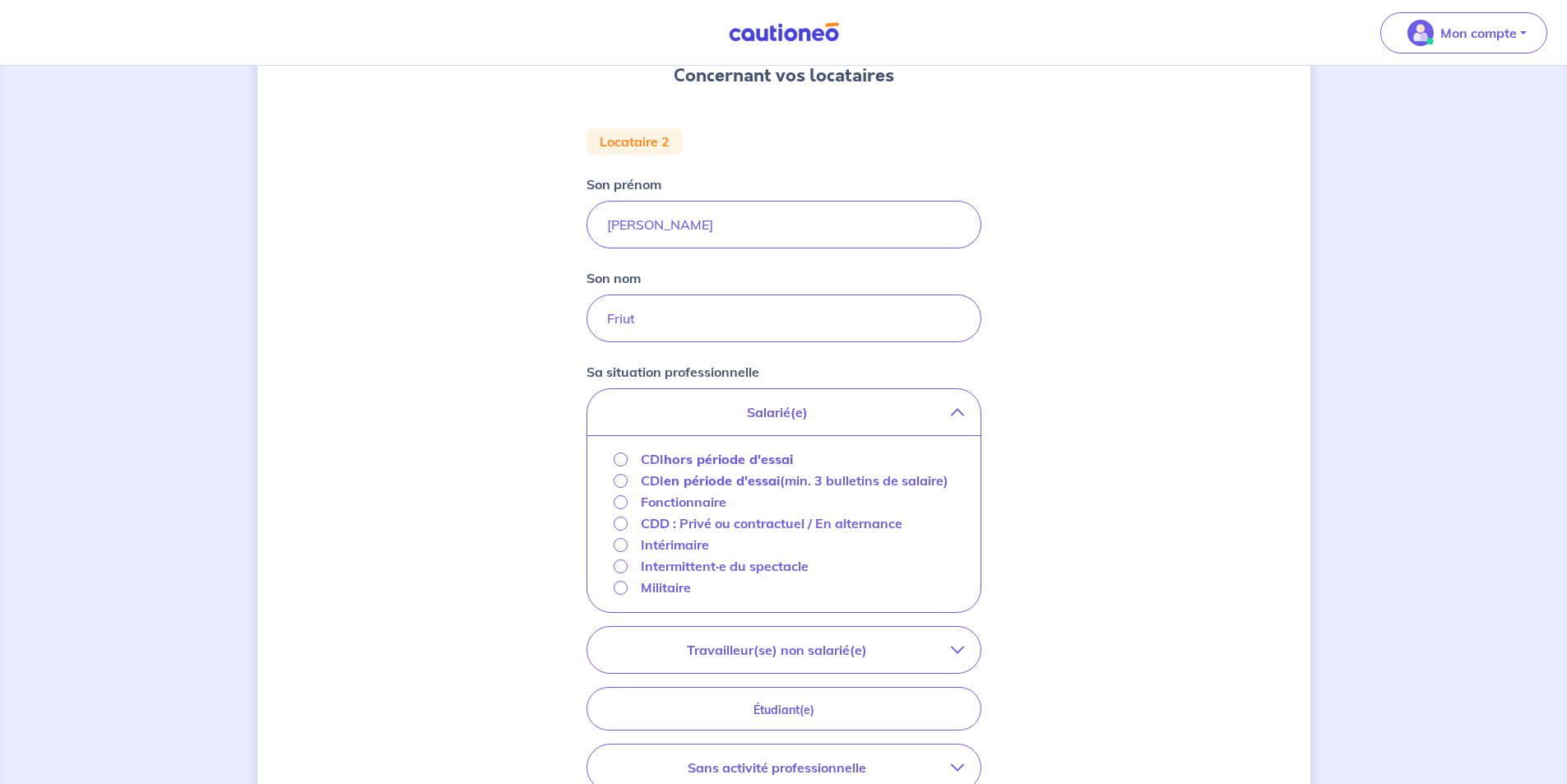
click at [705, 487] on strong "en période d'essai" at bounding box center [721, 480] width 116 height 17
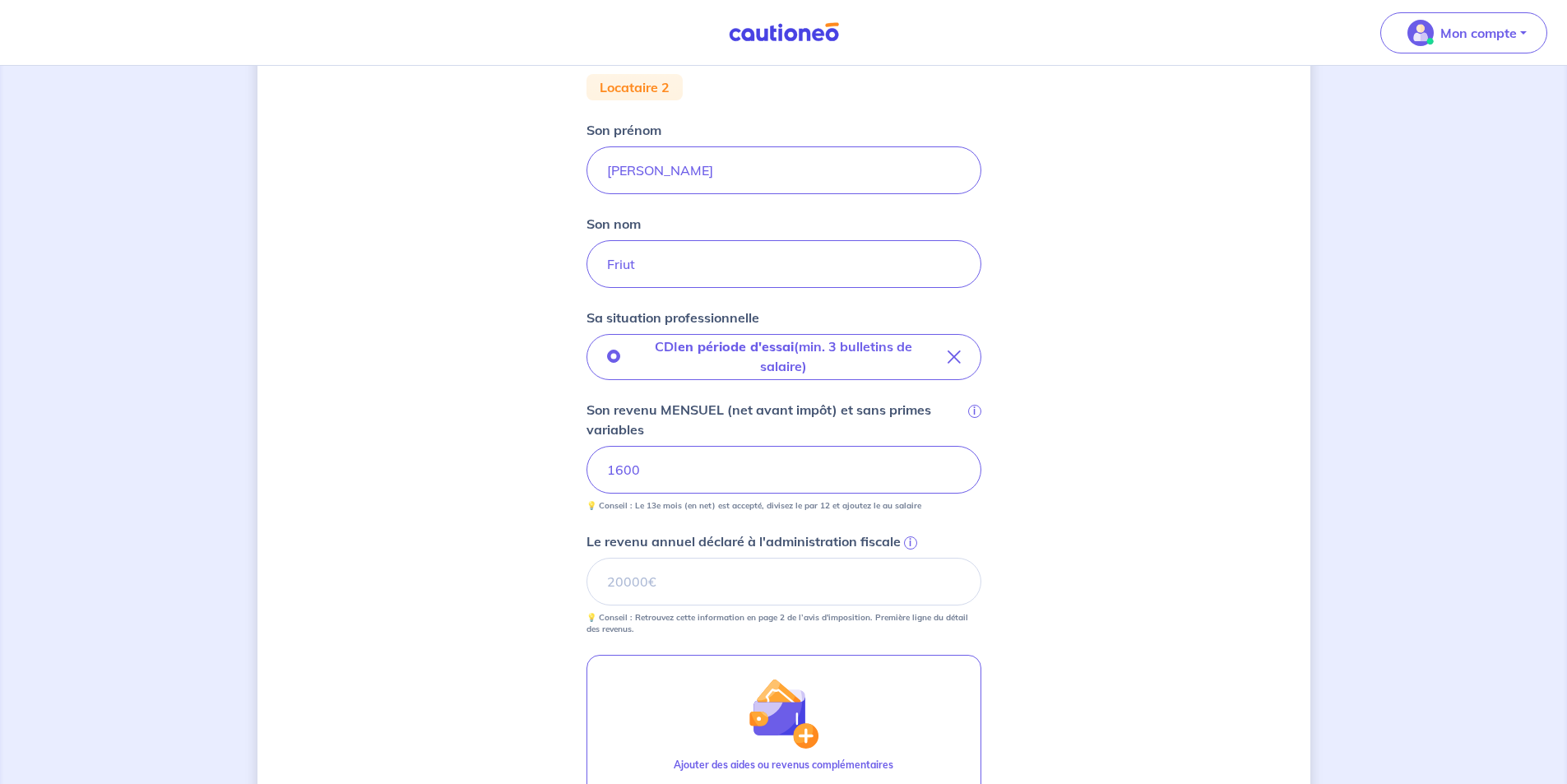
scroll to position [247, 0]
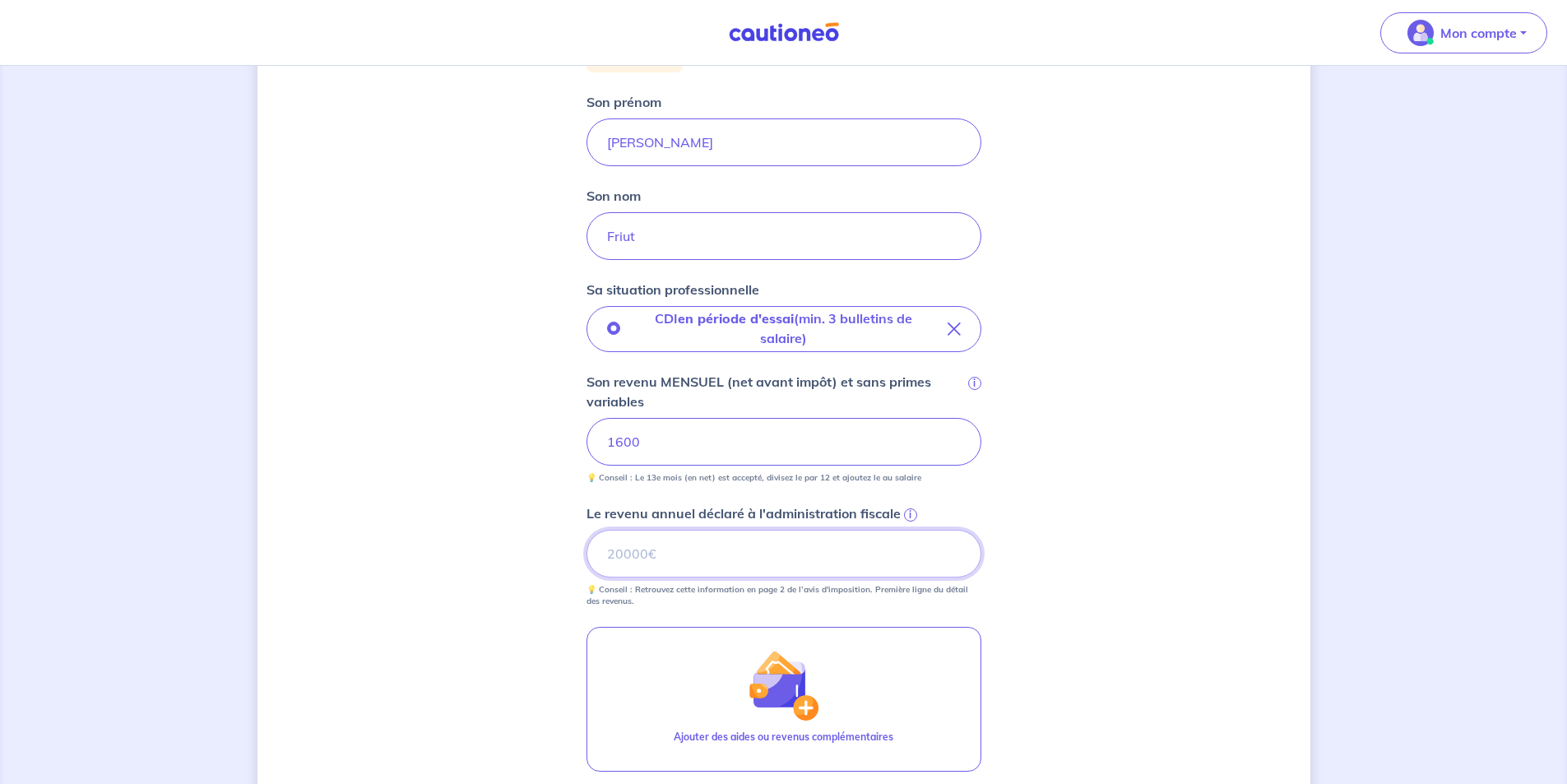
click at [830, 547] on input "Le revenu annuel déclaré à l'administration fiscale i" at bounding box center [784, 553] width 395 height 48
type input "21000"
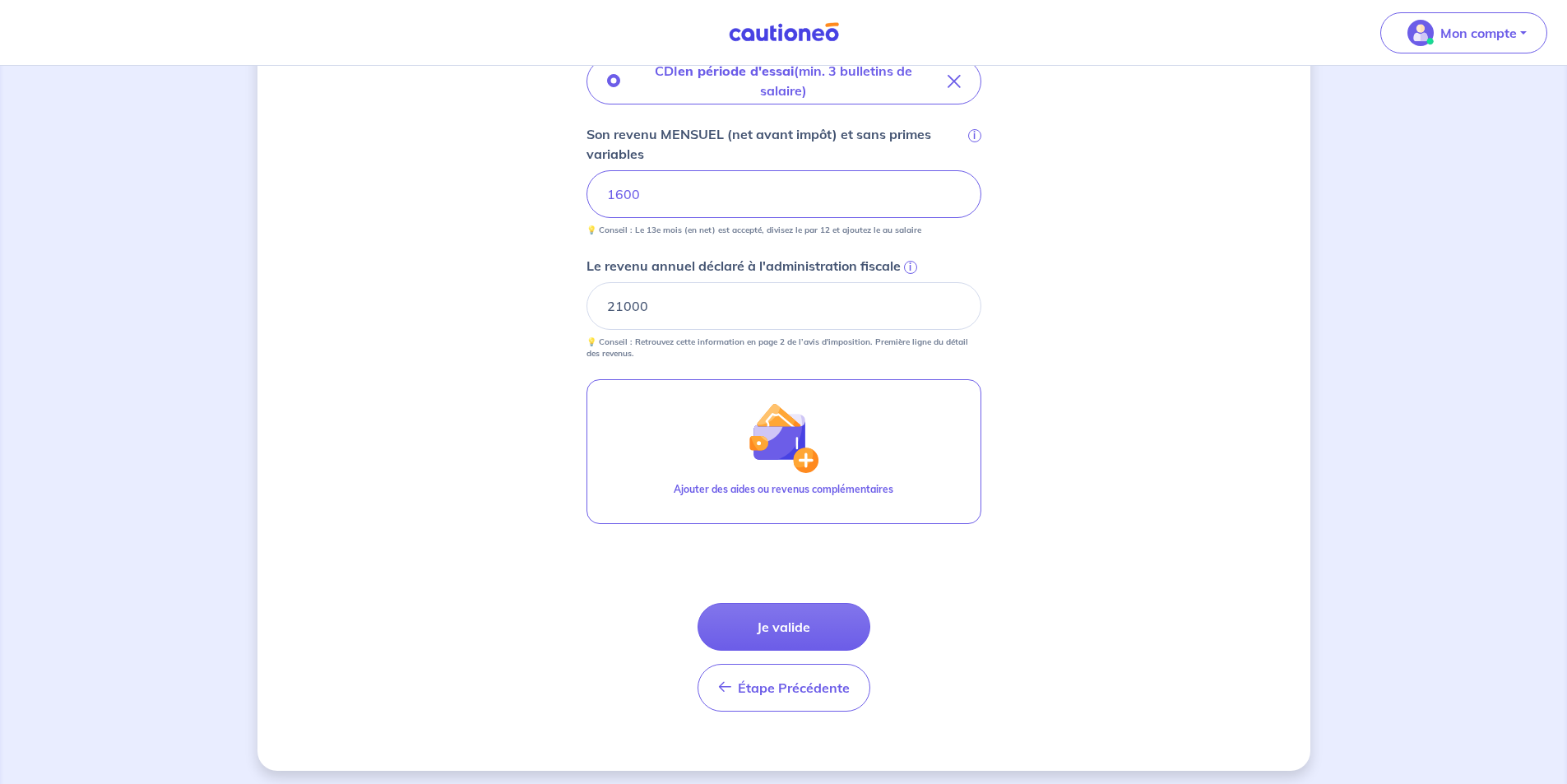
scroll to position [500, 0]
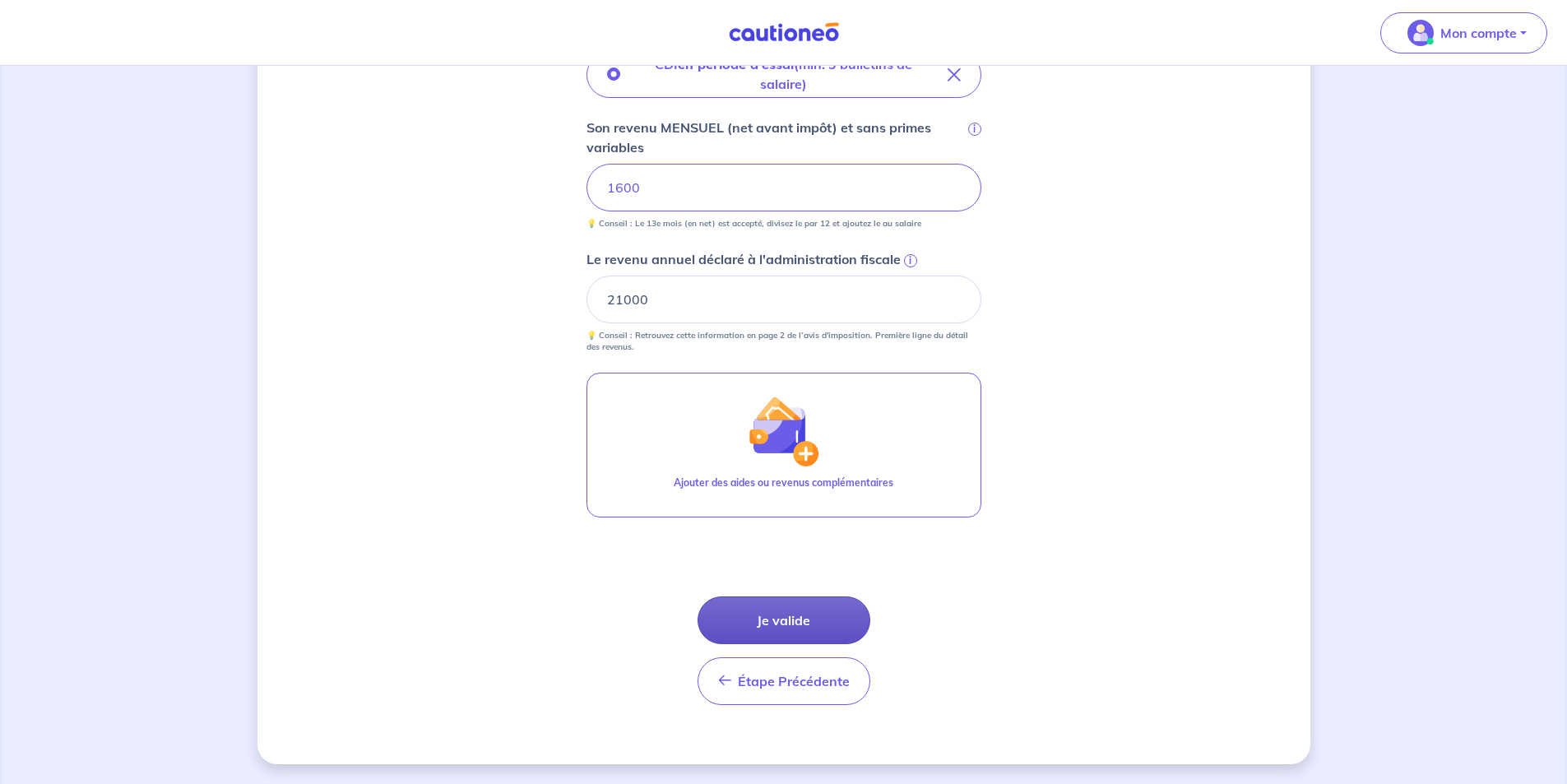
click at [813, 616] on button "Je valide" at bounding box center [784, 619] width 173 height 48
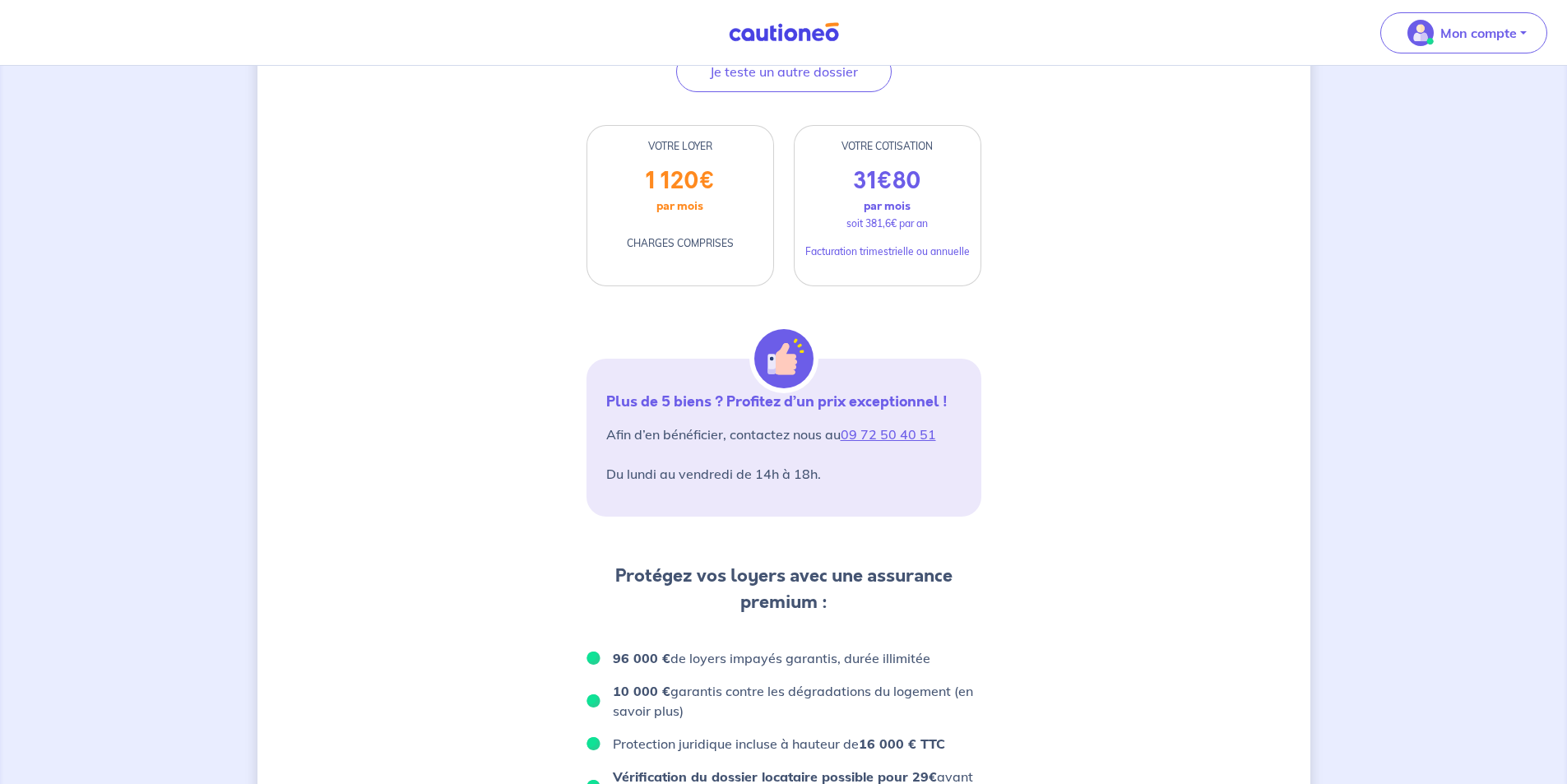
scroll to position [412, 0]
